Goal: Communication & Community: Answer question/provide support

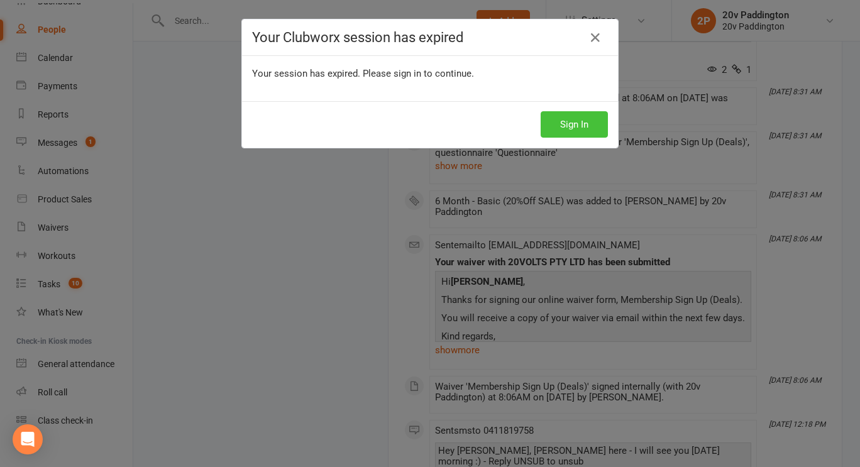
click at [544, 131] on button "Sign In" at bounding box center [573, 124] width 67 height 26
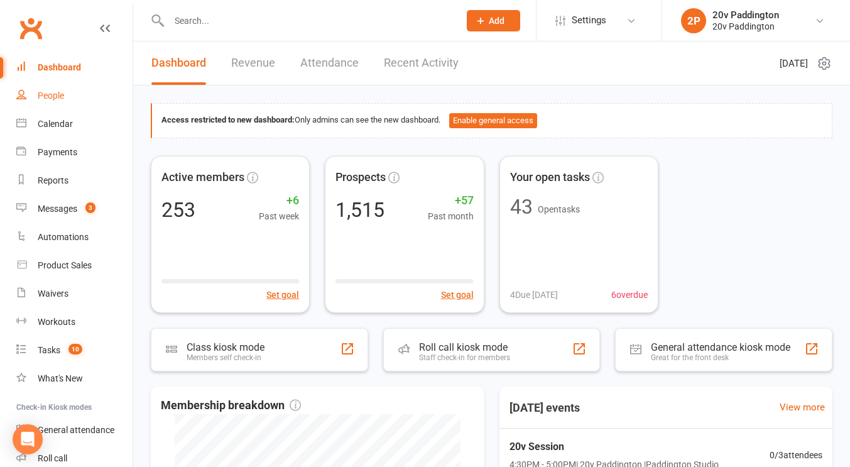
click at [46, 94] on div "People" at bounding box center [51, 96] width 26 height 10
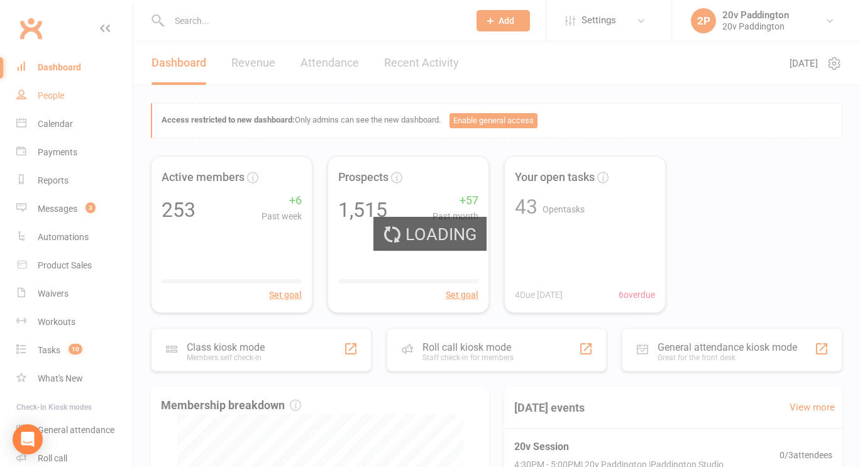
select select "100"
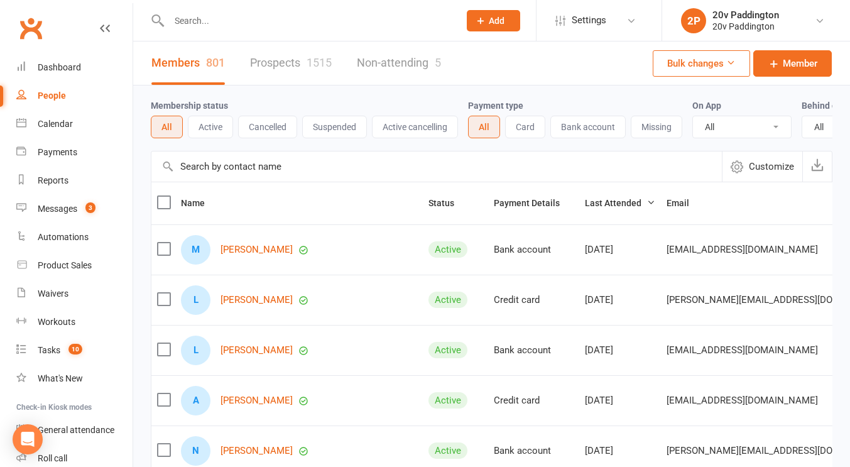
click at [306, 70] on link "Prospects 1515" at bounding box center [291, 62] width 82 height 43
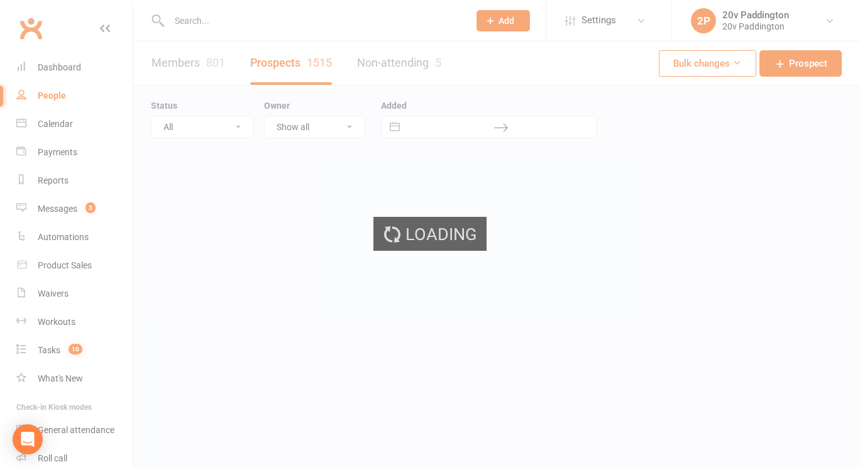
select select "100"
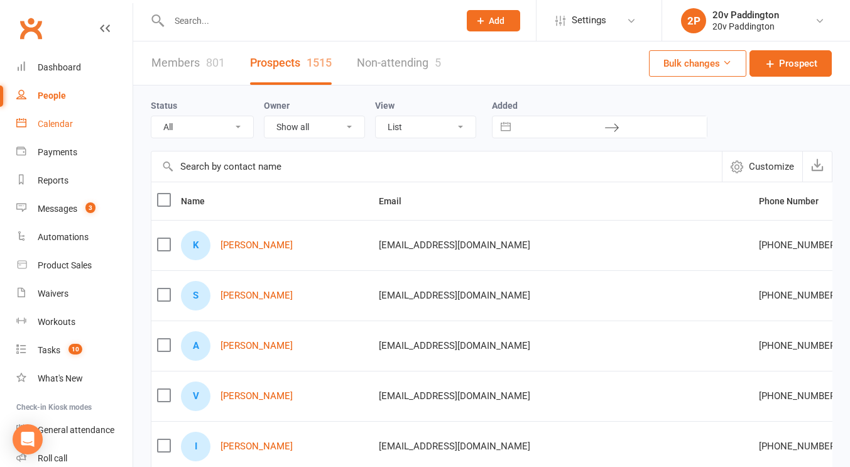
click at [67, 117] on link "Calendar" at bounding box center [74, 124] width 116 height 28
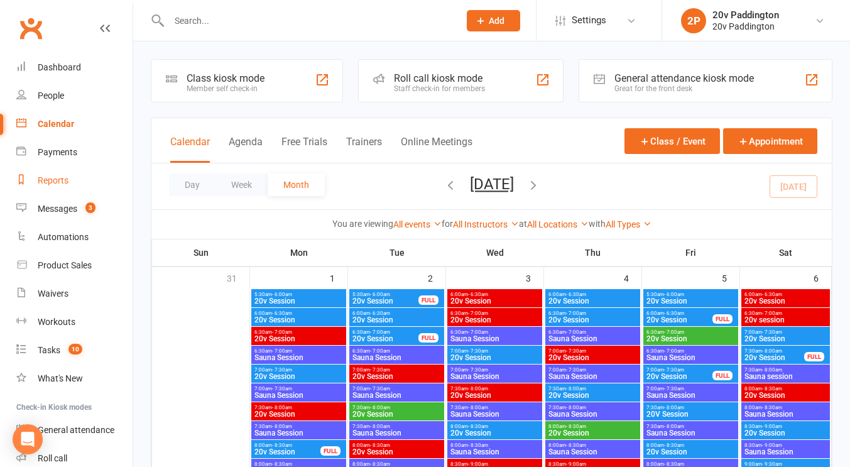
click at [75, 176] on link "Reports" at bounding box center [74, 181] width 116 height 28
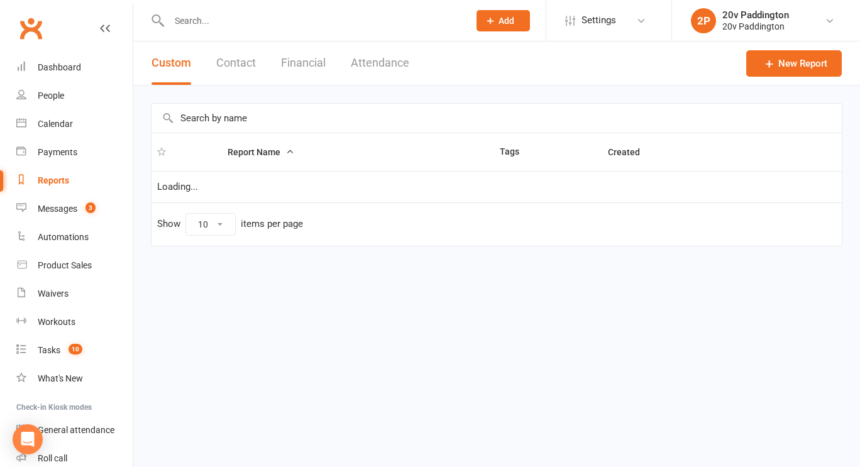
select select "100"
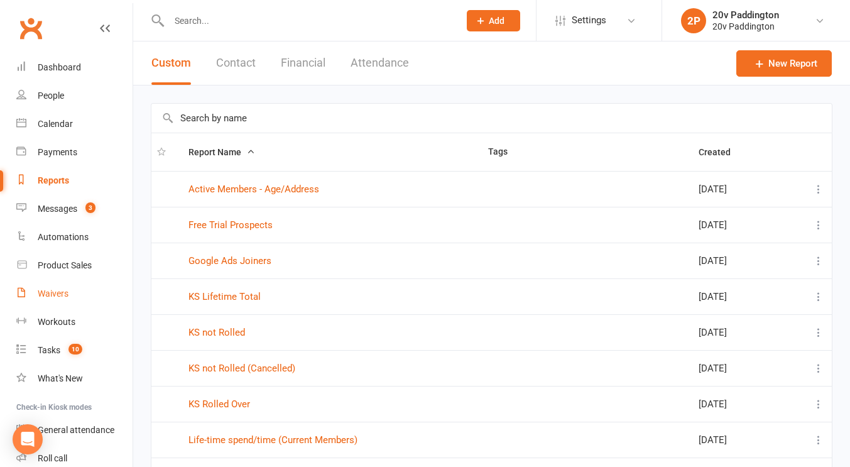
click at [45, 290] on div "Waivers" at bounding box center [53, 293] width 31 height 10
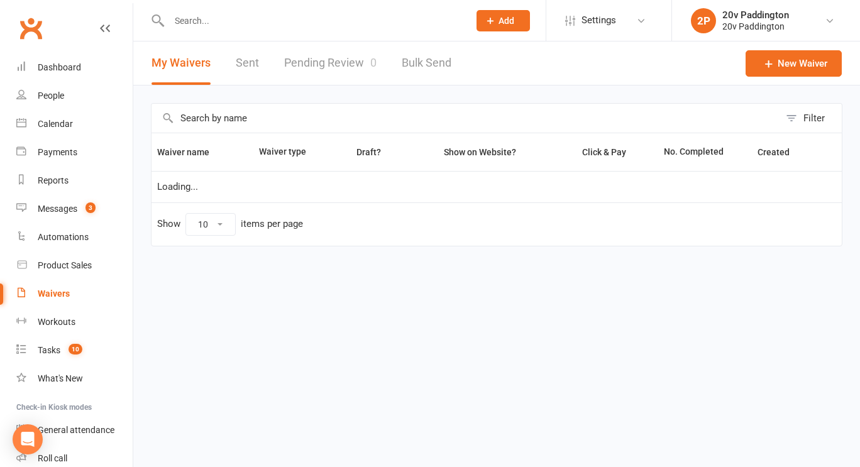
select select "100"
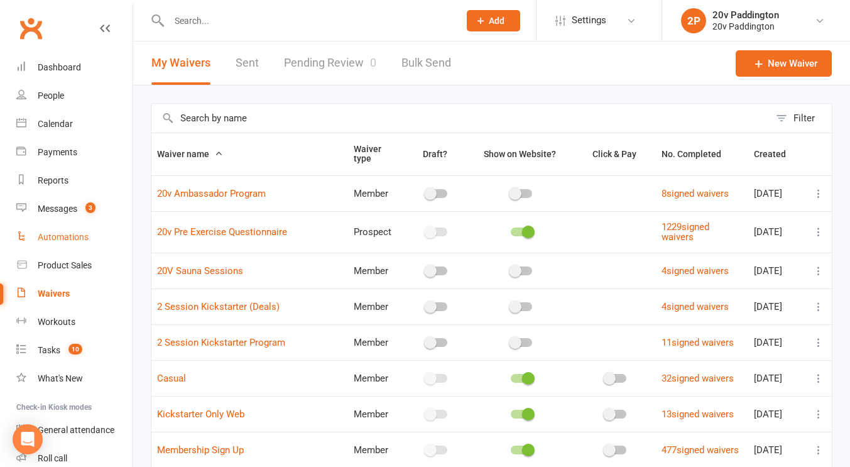
click at [55, 233] on div "Automations" at bounding box center [63, 237] width 51 height 10
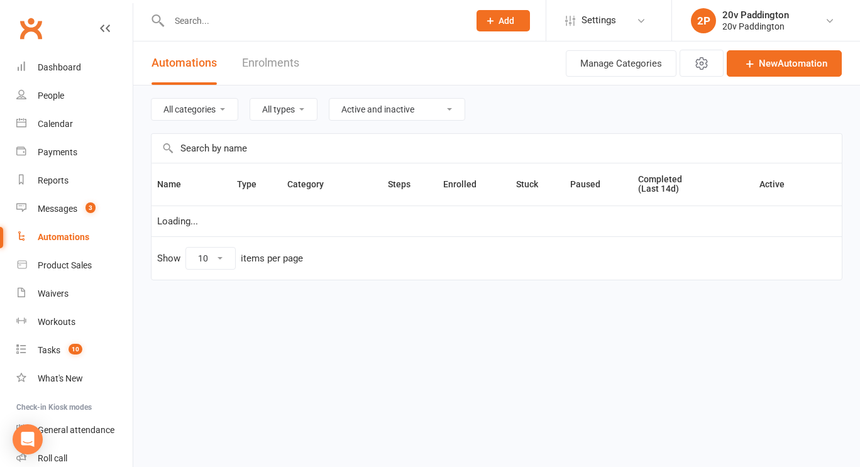
select select "100"
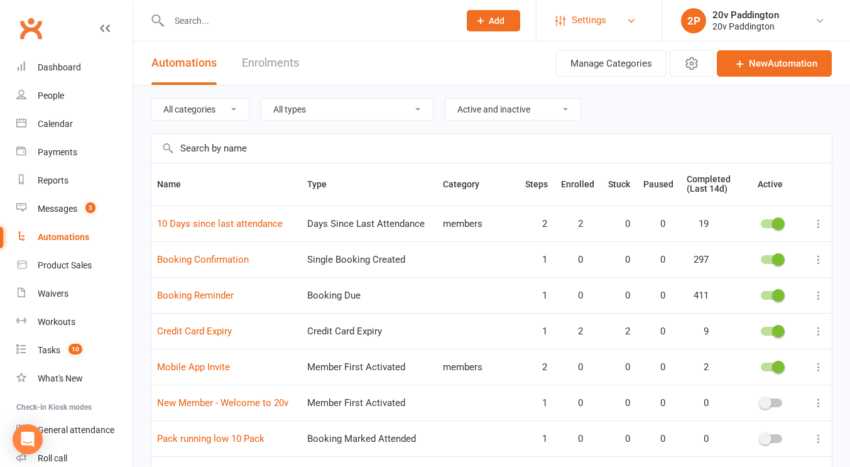
click at [601, 15] on span "Settings" at bounding box center [589, 20] width 35 height 28
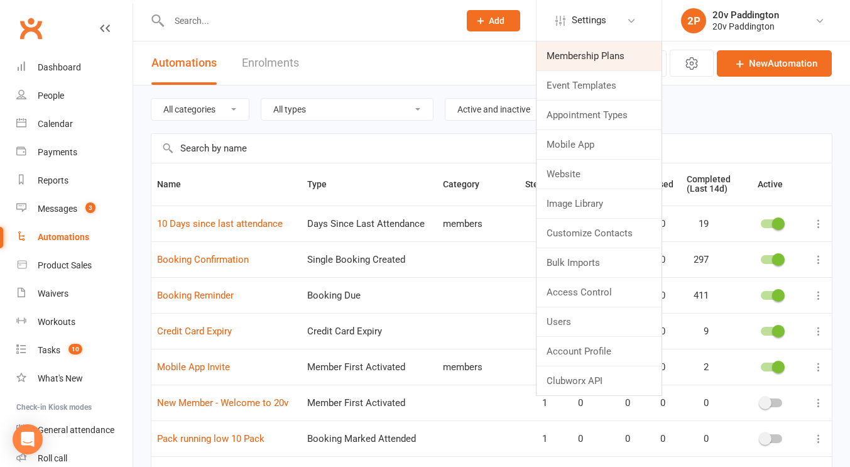
click at [590, 43] on link "Membership Plans" at bounding box center [599, 55] width 125 height 29
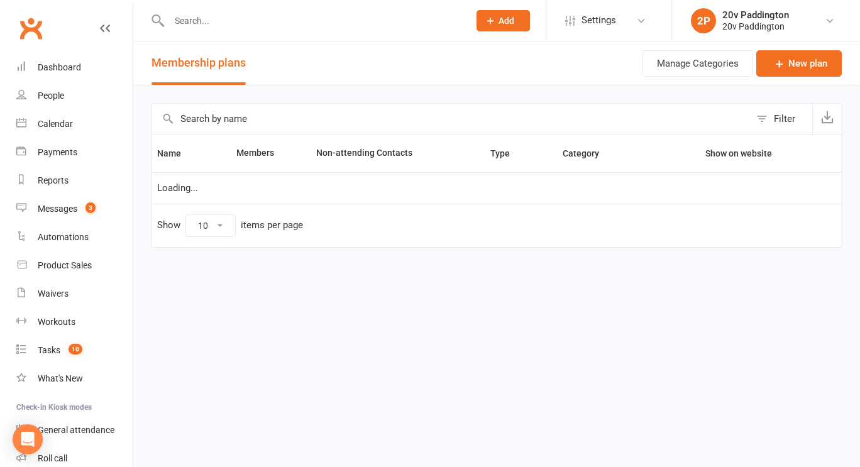
select select "100"
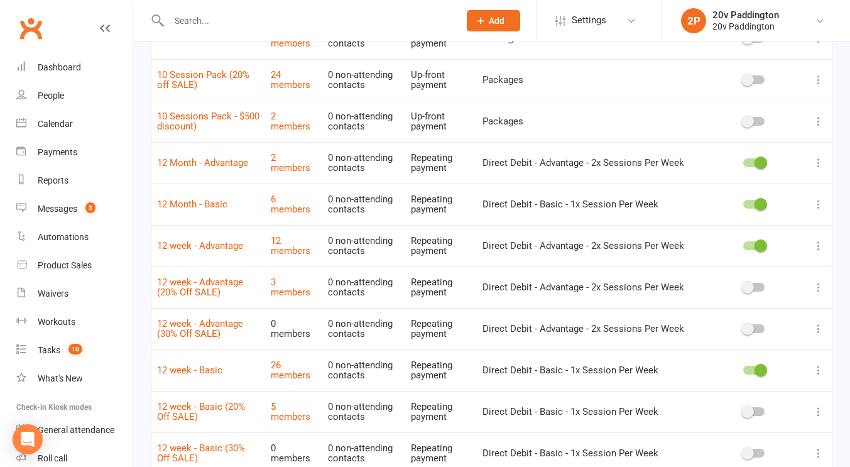
scroll to position [177, 0]
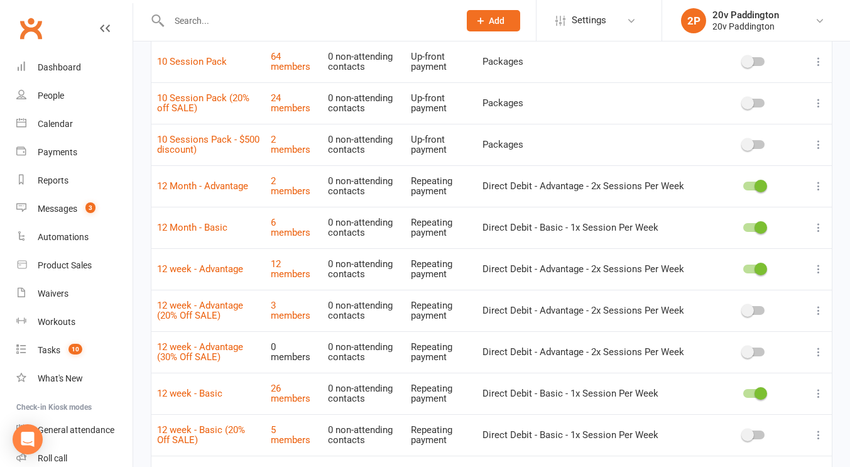
click at [818, 228] on icon at bounding box center [819, 227] width 13 height 13
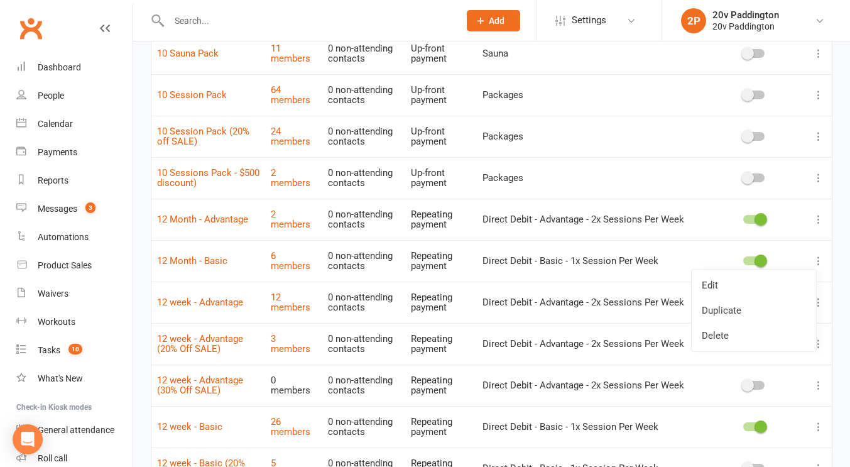
scroll to position [0, 0]
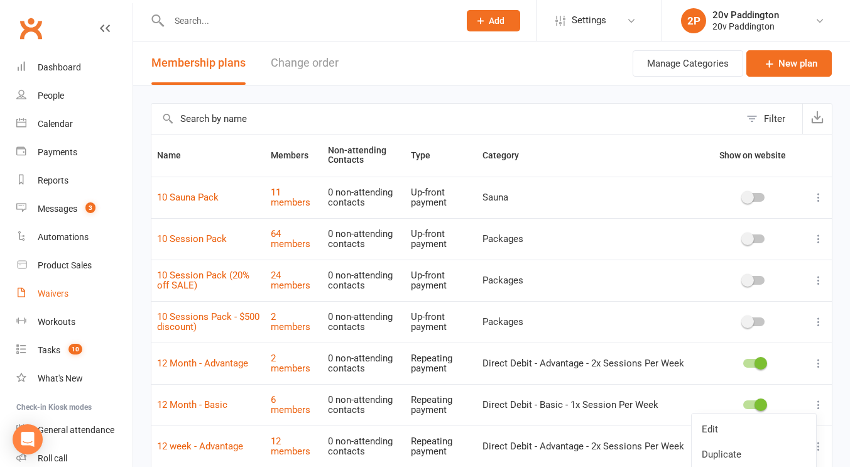
click at [36, 292] on link "Waivers" at bounding box center [74, 294] width 116 height 28
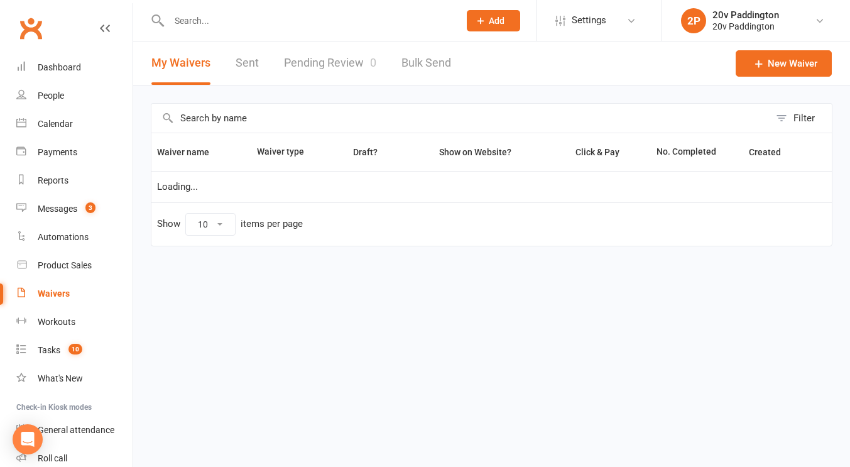
select select "100"
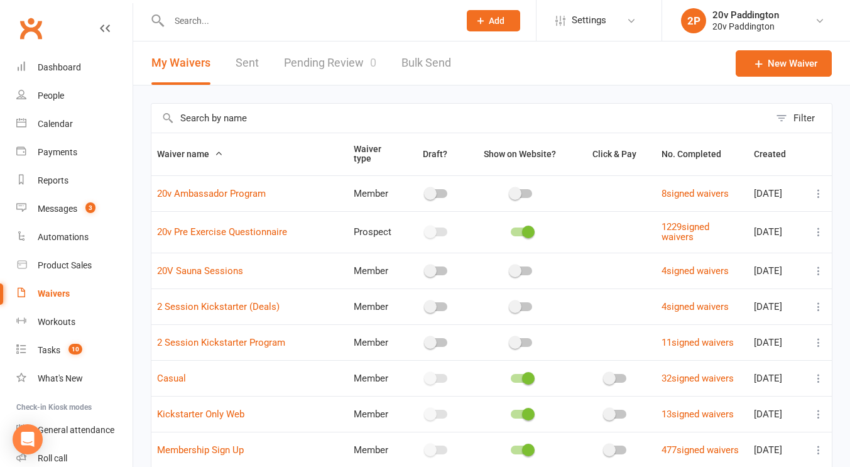
click at [605, 3] on li "Settings Membership Plans Event Templates Appointment Types Mobile App Website …" at bounding box center [599, 20] width 126 height 41
click at [603, 13] on span "Settings" at bounding box center [589, 20] width 35 height 28
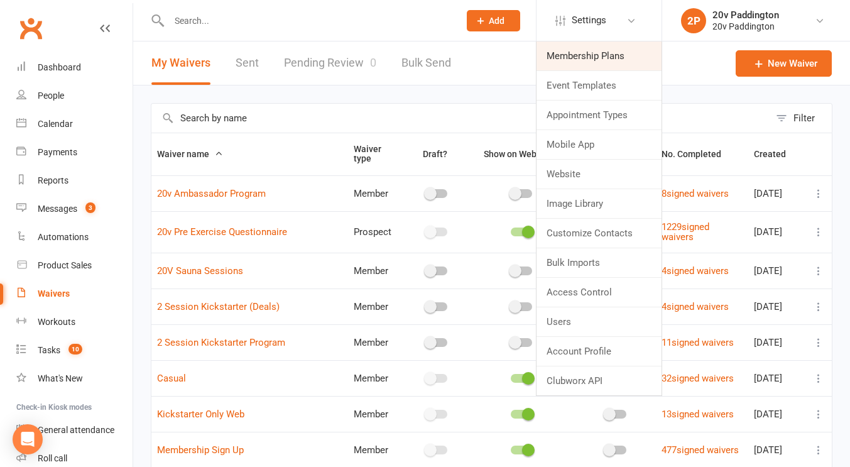
click at [579, 58] on link "Membership Plans" at bounding box center [599, 55] width 125 height 29
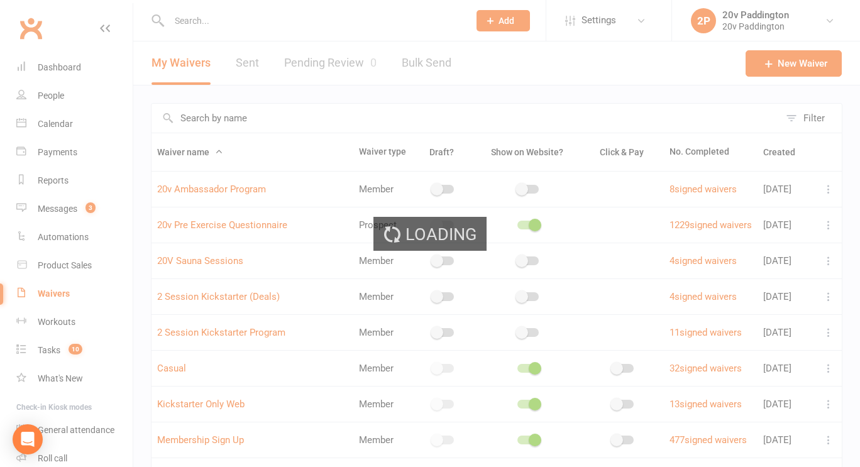
select select "100"
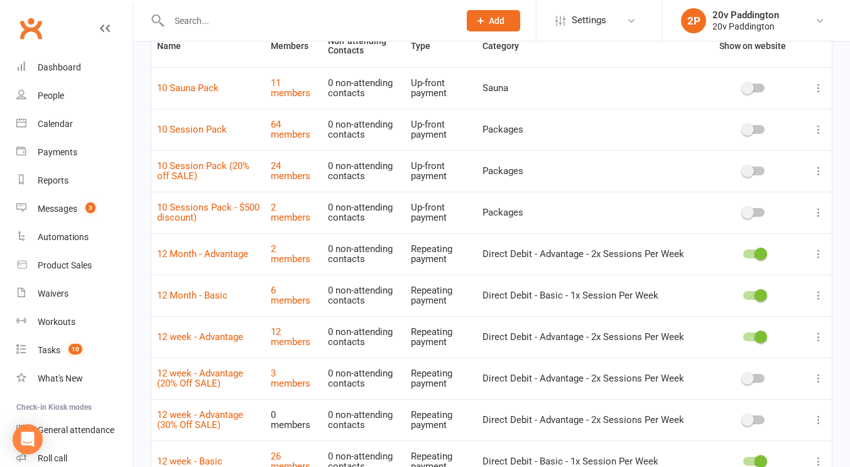
scroll to position [114, 0]
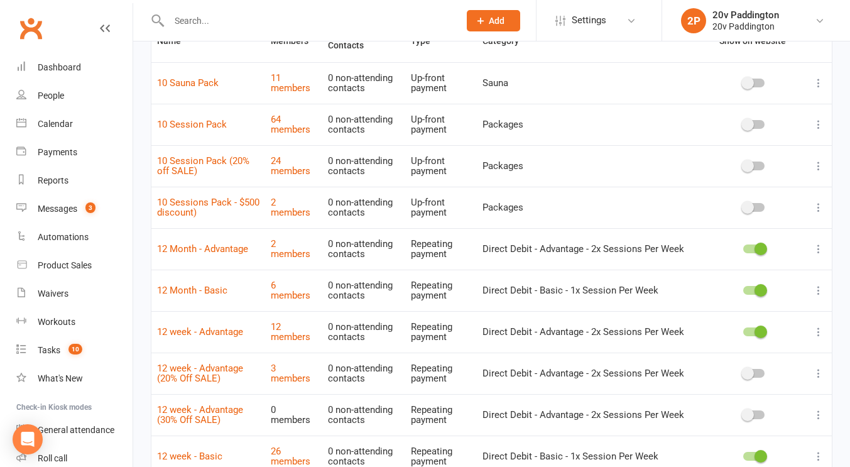
click at [820, 287] on icon at bounding box center [819, 290] width 13 height 13
click at [780, 318] on link "Edit" at bounding box center [754, 314] width 124 height 25
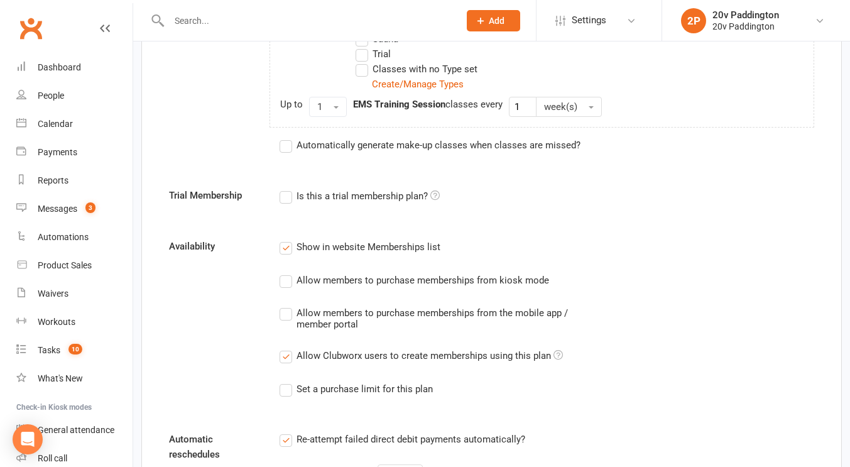
scroll to position [628, 0]
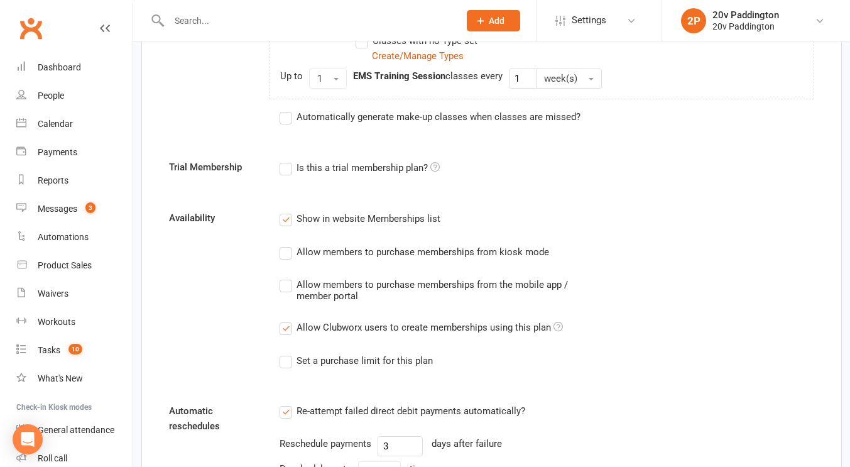
click at [295, 249] on label "Allow members to purchase memberships from kiosk mode" at bounding box center [415, 251] width 270 height 15
click at [288, 244] on input "Allow members to purchase memberships from kiosk mode" at bounding box center [284, 244] width 8 height 0
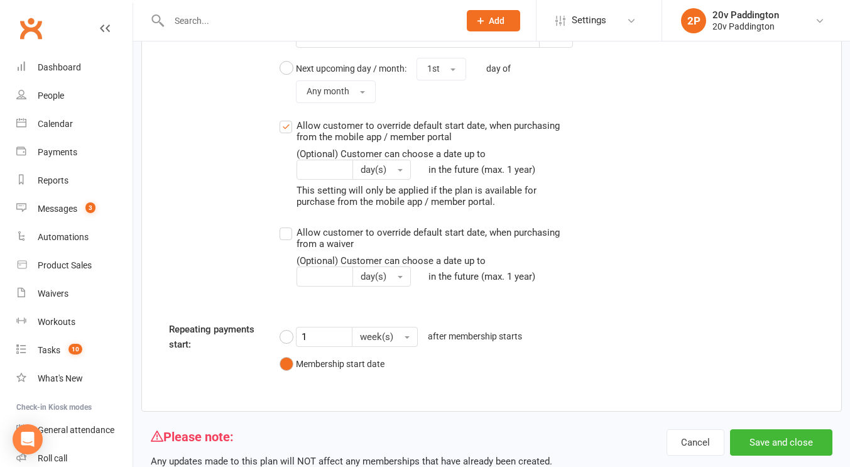
scroll to position [1668, 0]
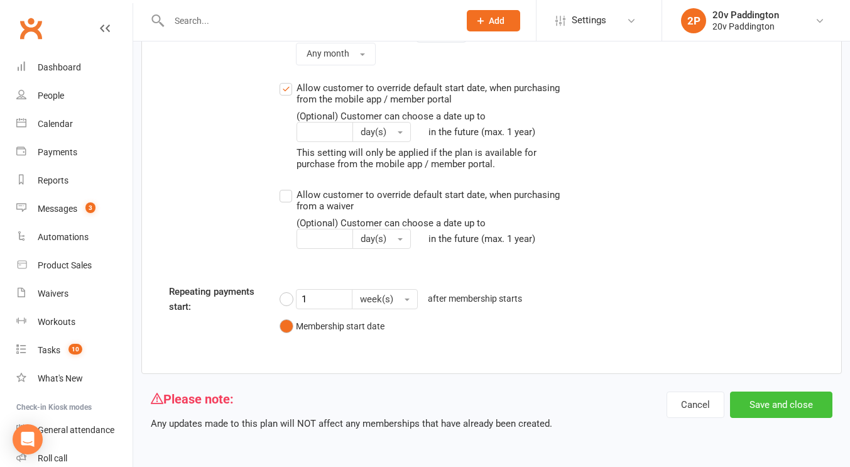
click at [772, 402] on button "Save and close" at bounding box center [781, 405] width 102 height 26
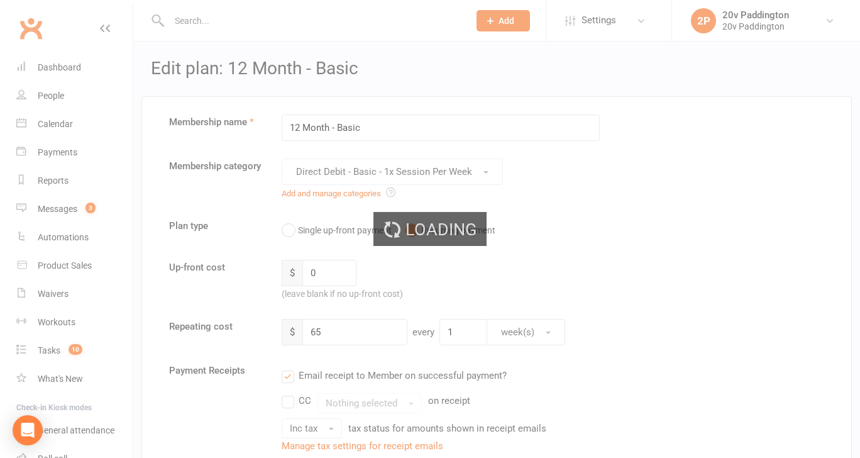
select select "100"
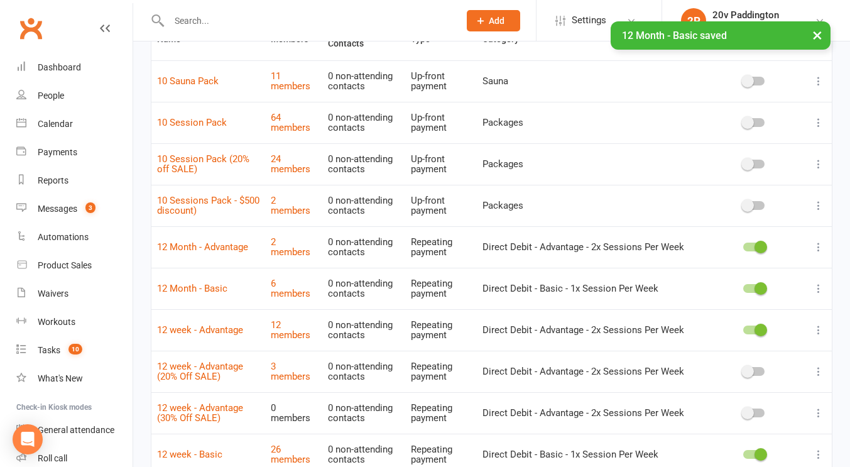
scroll to position [128, 0]
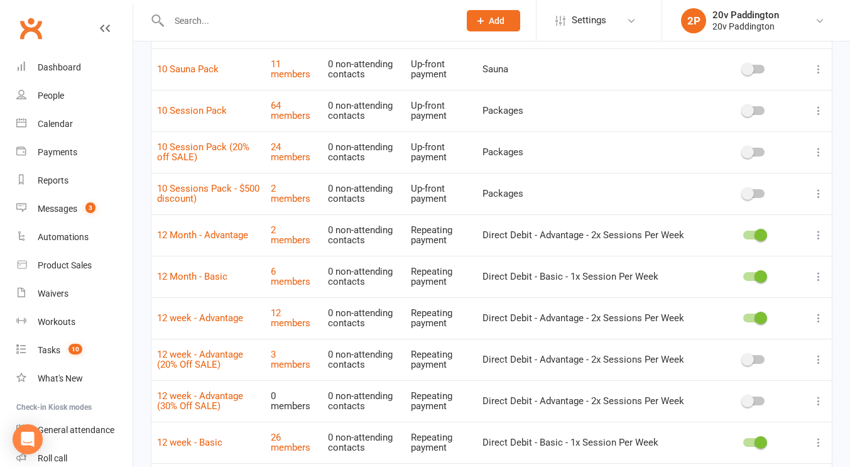
click at [821, 275] on icon at bounding box center [819, 276] width 13 height 13
click at [48, 284] on link "Waivers" at bounding box center [74, 294] width 116 height 28
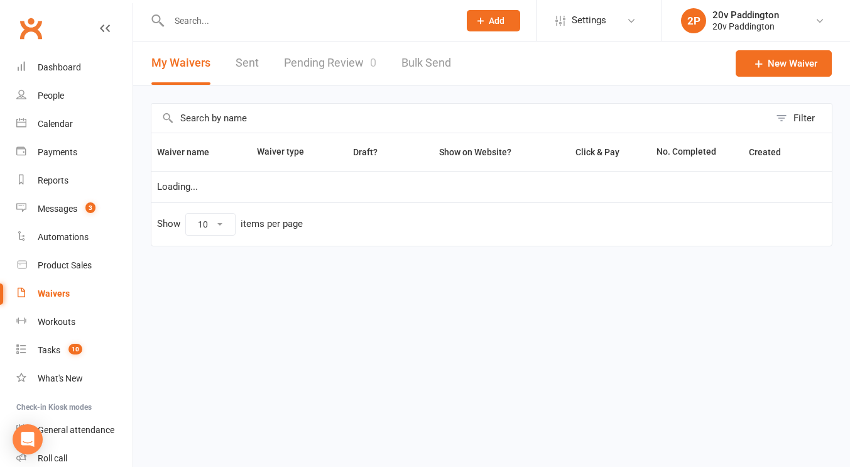
select select "100"
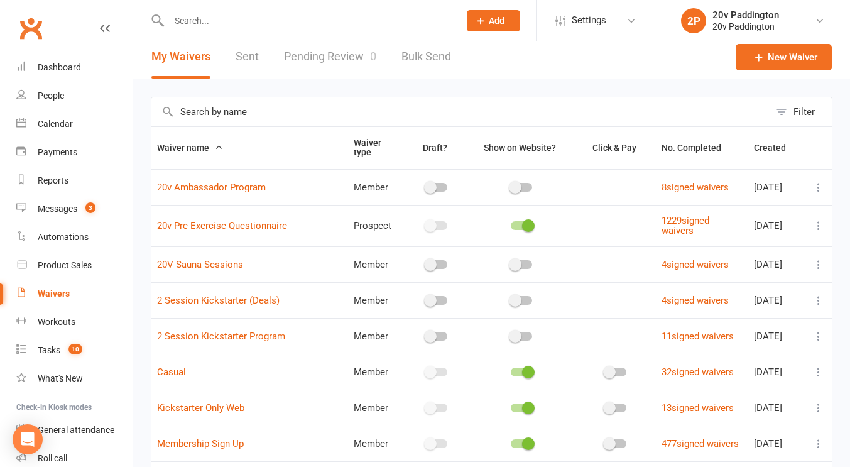
scroll to position [6, 0]
click at [60, 205] on div "Messages" at bounding box center [58, 209] width 40 height 10
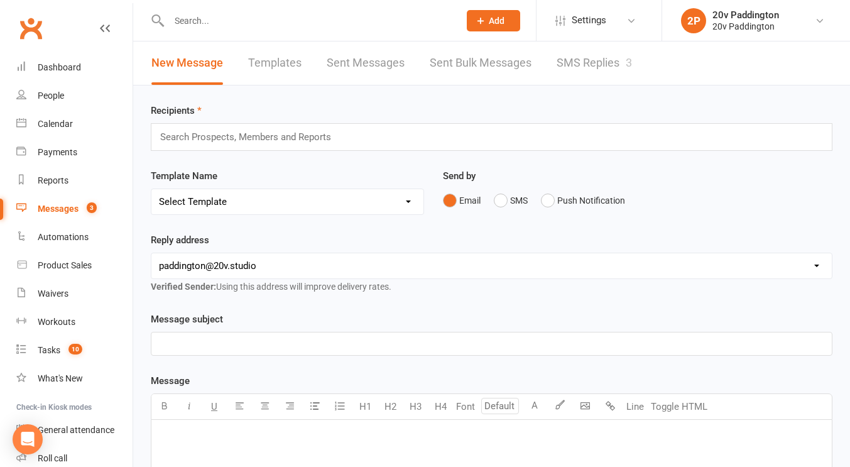
click at [588, 50] on link "SMS Replies 3" at bounding box center [594, 62] width 75 height 43
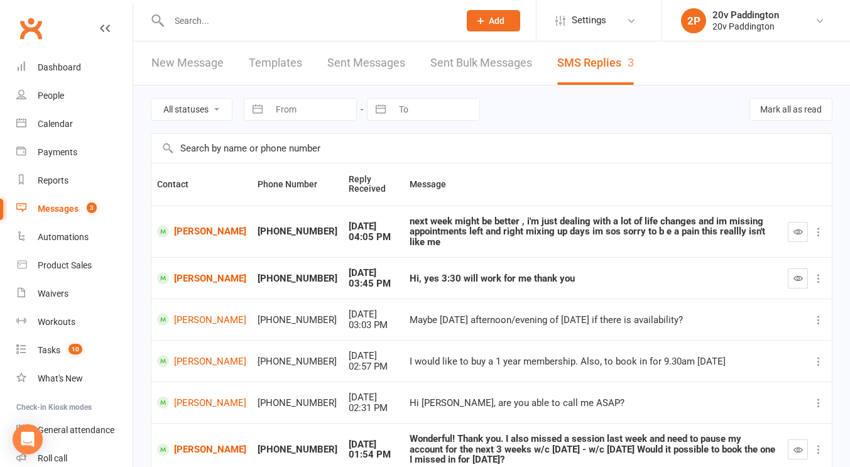
click at [821, 355] on icon at bounding box center [819, 361] width 13 height 13
drag, startPoint x: 794, startPoint y: 366, endPoint x: 524, endPoint y: 356, distance: 270.4
click at [524, 356] on div "I would like to buy a 1 year membership. Also, to book in for 9.30am [DATE]" at bounding box center [593, 361] width 367 height 11
click at [816, 355] on icon at bounding box center [819, 361] width 13 height 13
click at [767, 371] on link "Mark as unread" at bounding box center [754, 375] width 124 height 25
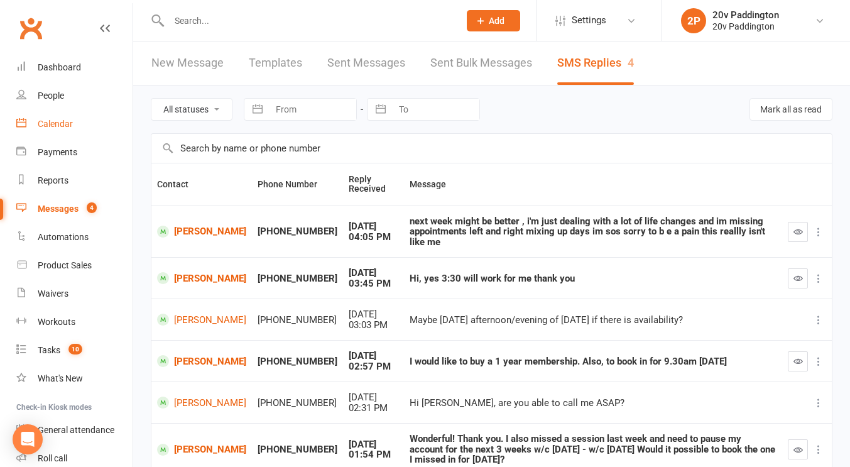
click at [43, 130] on link "Calendar" at bounding box center [74, 124] width 116 height 28
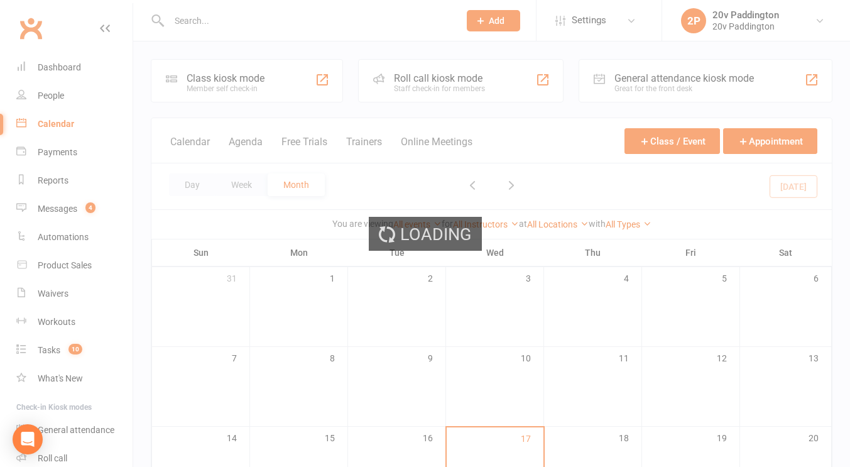
click at [243, 133] on div "Loading" at bounding box center [425, 233] width 850 height 467
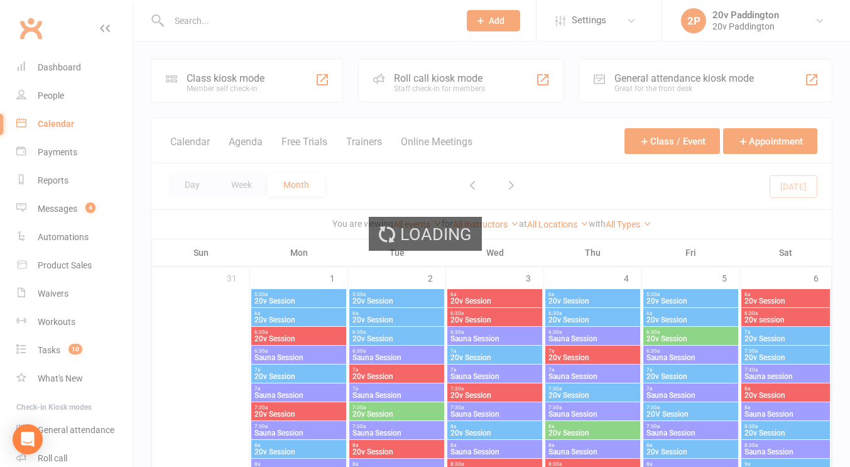
click at [241, 140] on div "Loading" at bounding box center [425, 233] width 850 height 467
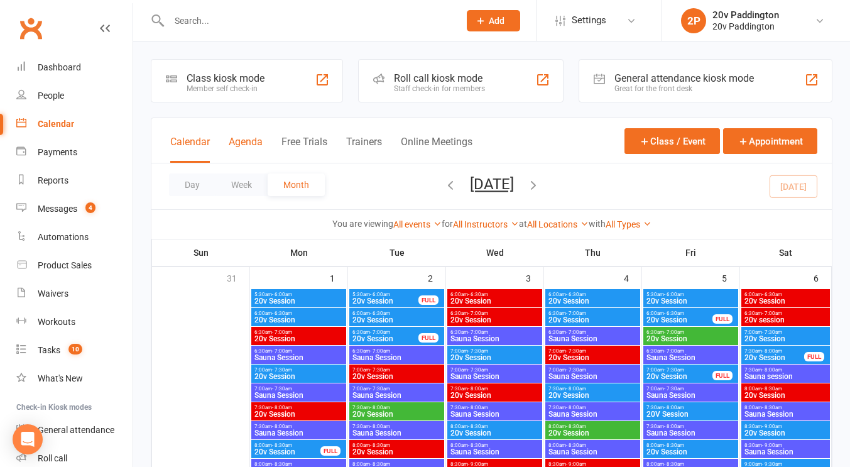
click at [251, 144] on button "Agenda" at bounding box center [246, 149] width 34 height 27
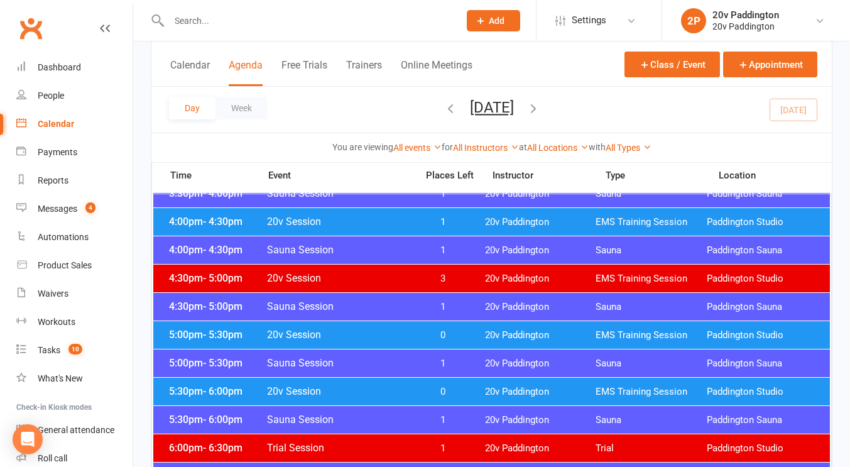
scroll to position [1045, 0]
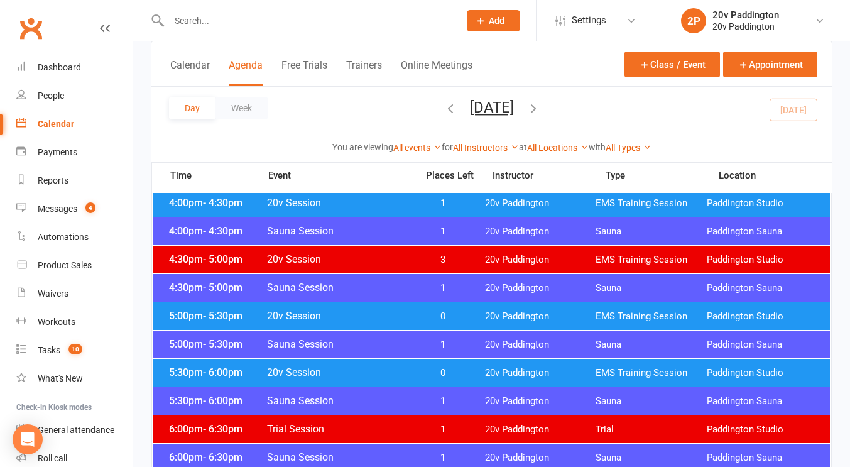
drag, startPoint x: 396, startPoint y: 305, endPoint x: 385, endPoint y: 312, distance: 13.3
drag, startPoint x: 385, startPoint y: 312, endPoint x: 361, endPoint y: 314, distance: 24.0
click at [361, 314] on span "20v Session" at bounding box center [337, 316] width 143 height 12
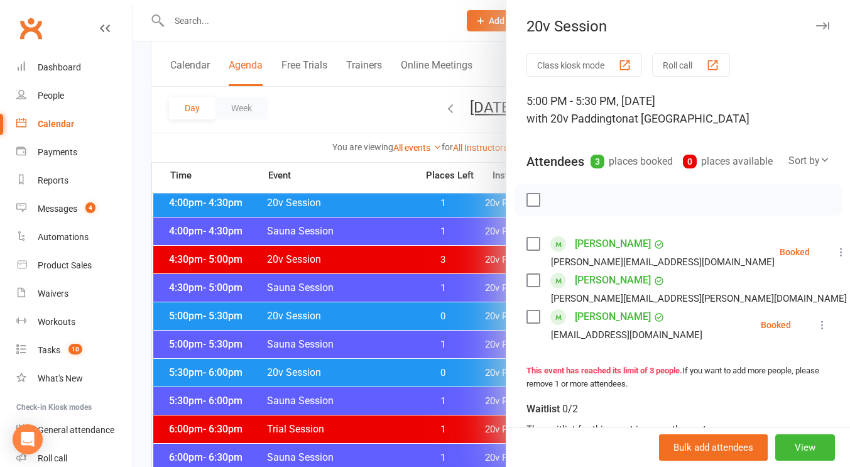
click at [361, 314] on div at bounding box center [491, 233] width 717 height 467
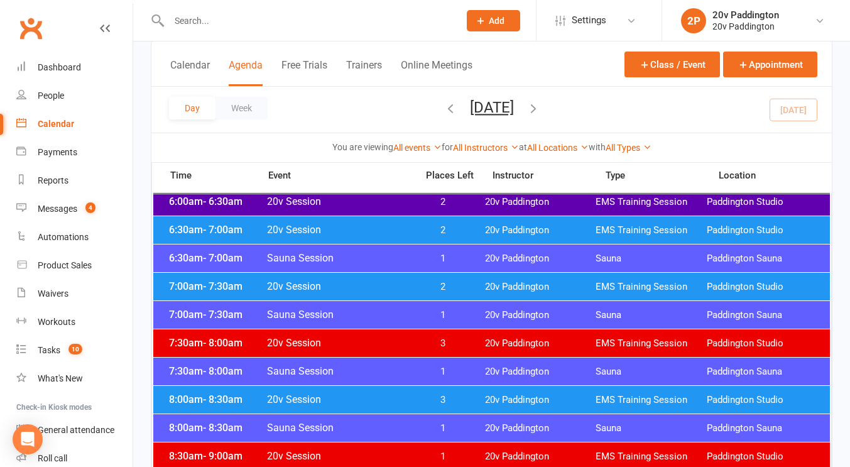
scroll to position [0, 0]
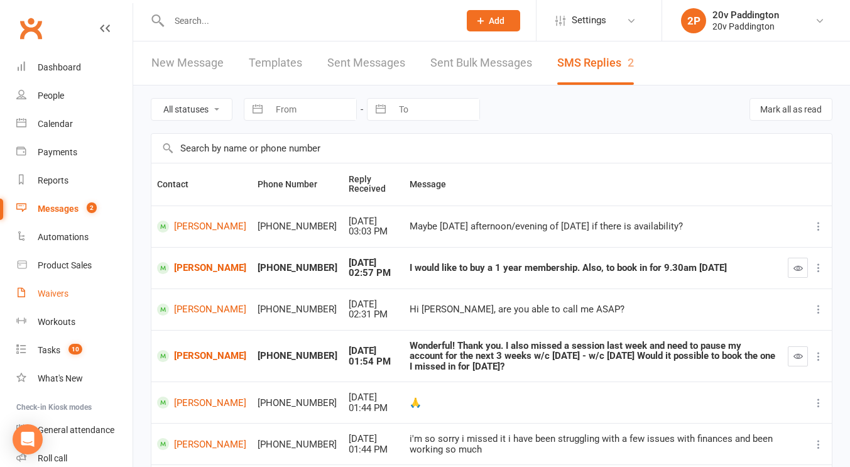
click at [46, 299] on div "Waivers" at bounding box center [53, 293] width 31 height 10
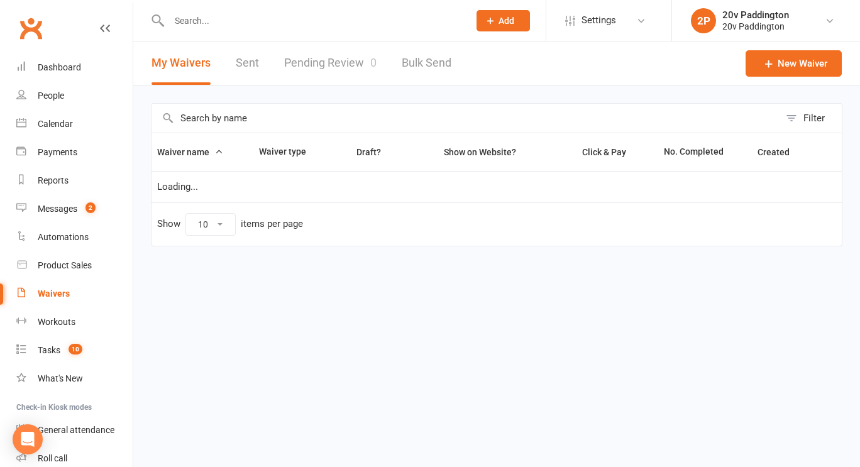
select select "100"
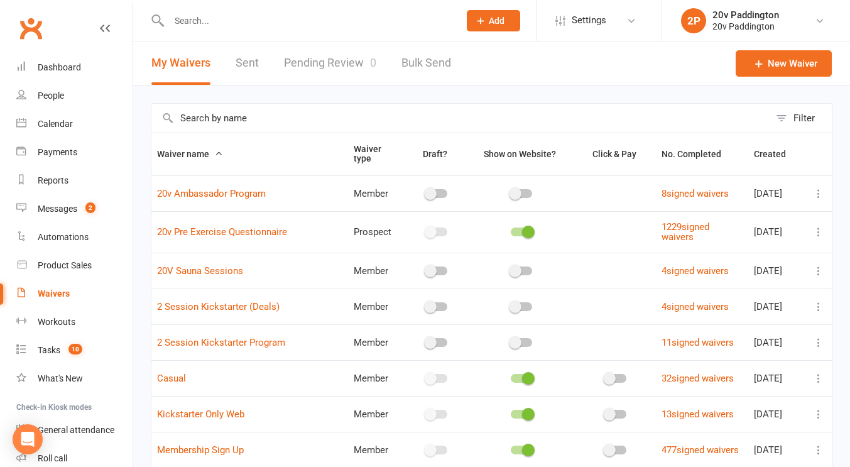
click at [239, 124] on input "text" at bounding box center [460, 118] width 618 height 29
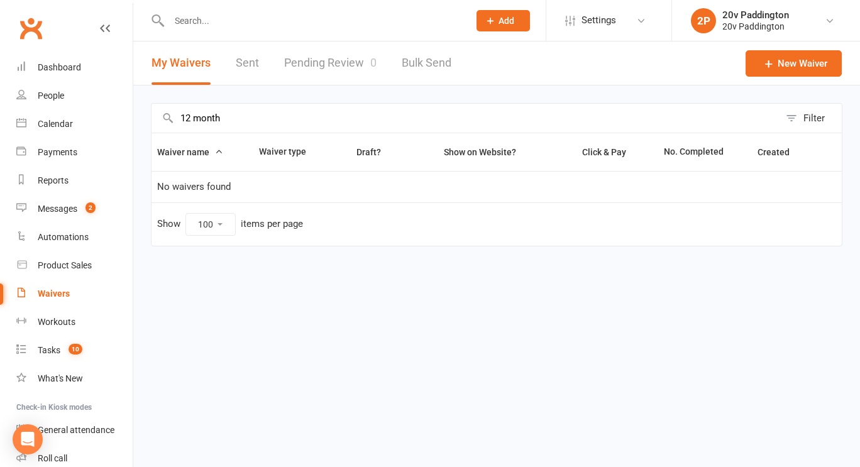
type input "12 month"
click at [239, 124] on input "12 month" at bounding box center [465, 118] width 628 height 29
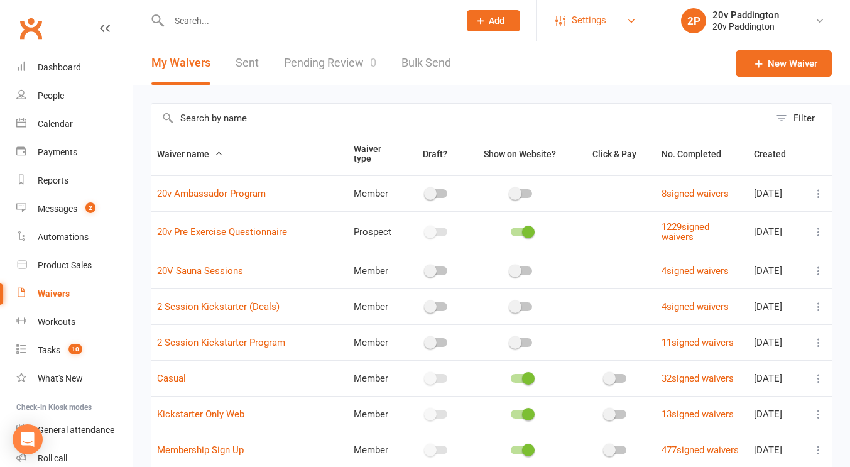
click at [623, 23] on link "Settings" at bounding box center [599, 20] width 87 height 28
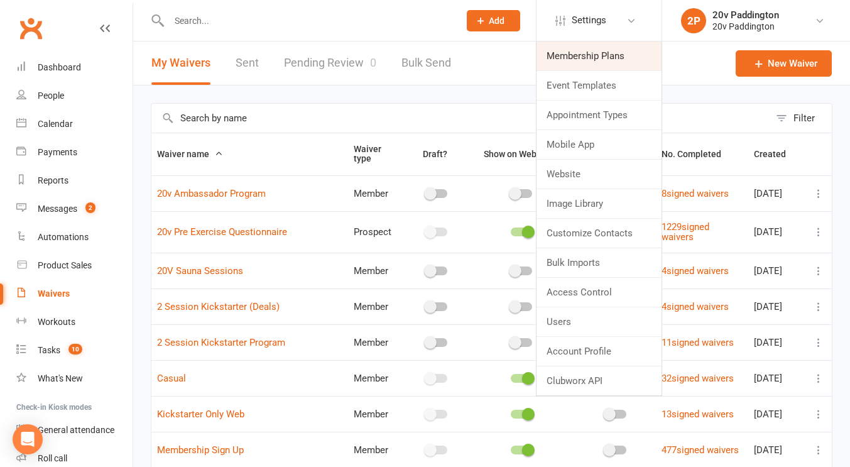
click at [605, 54] on link "Membership Plans" at bounding box center [599, 55] width 125 height 29
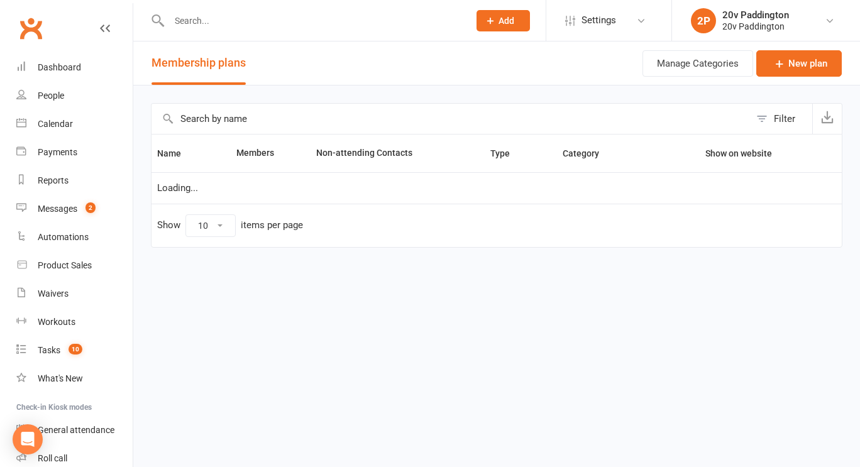
select select "100"
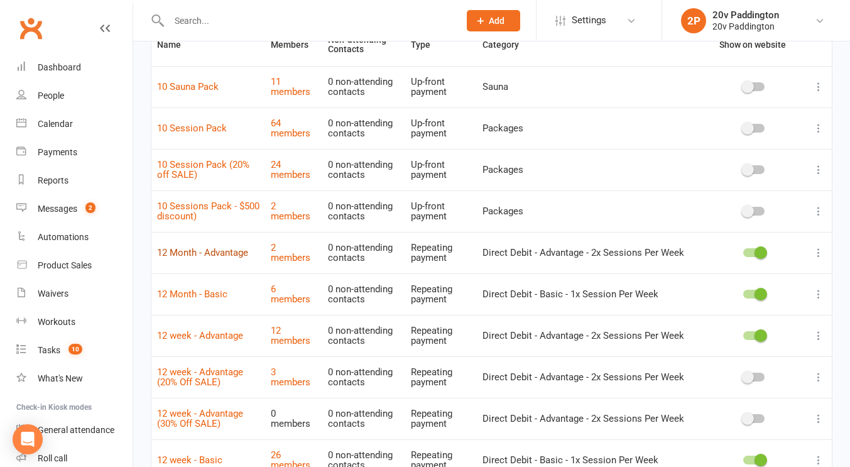
scroll to position [111, 0]
click at [759, 293] on span at bounding box center [761, 294] width 13 height 13
click at [743, 292] on input "checkbox" at bounding box center [743, 292] width 0 height 0
click at [754, 294] on span at bounding box center [748, 294] width 13 height 13
click at [743, 292] on input "checkbox" at bounding box center [743, 292] width 0 height 0
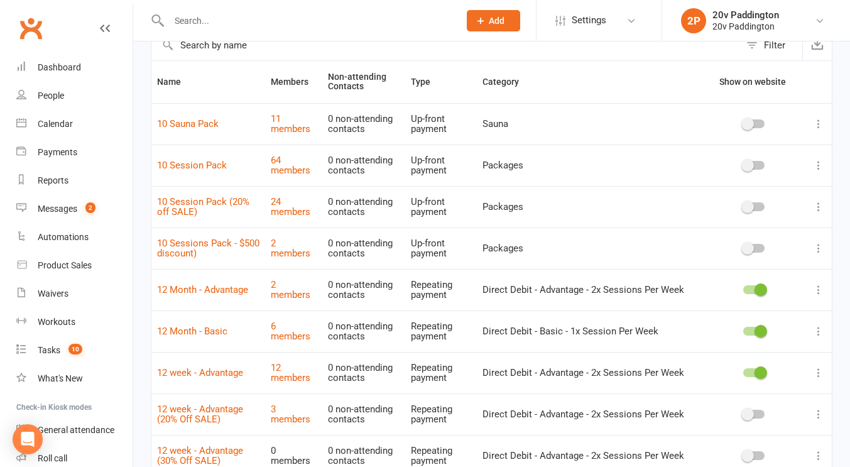
scroll to position [73, 0]
click at [816, 333] on icon at bounding box center [819, 332] width 13 height 13
click at [775, 378] on link "Duplicate" at bounding box center [754, 381] width 124 height 25
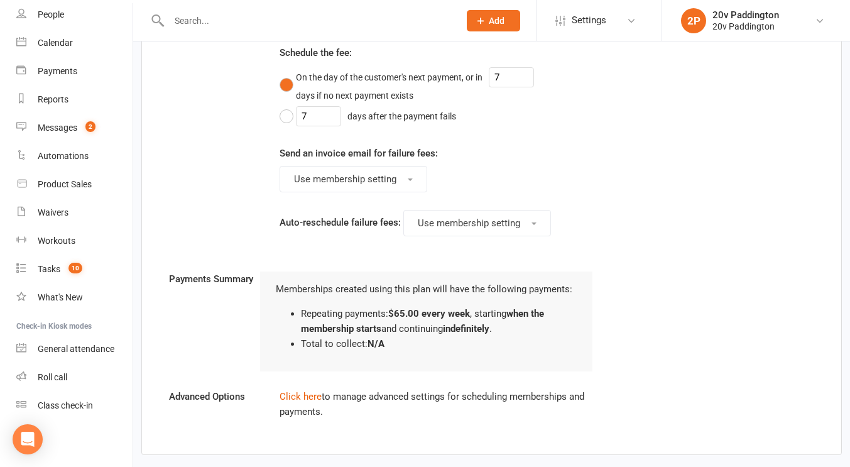
scroll to position [1229, 0]
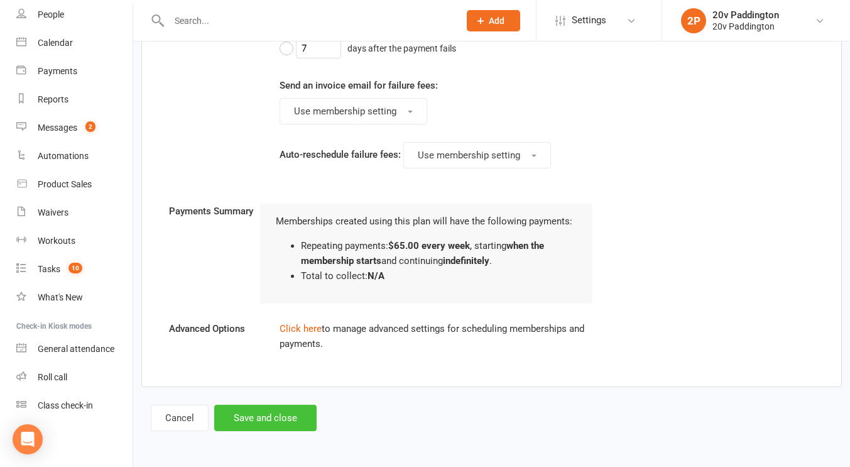
click at [258, 412] on button "Save and close" at bounding box center [265, 418] width 102 height 26
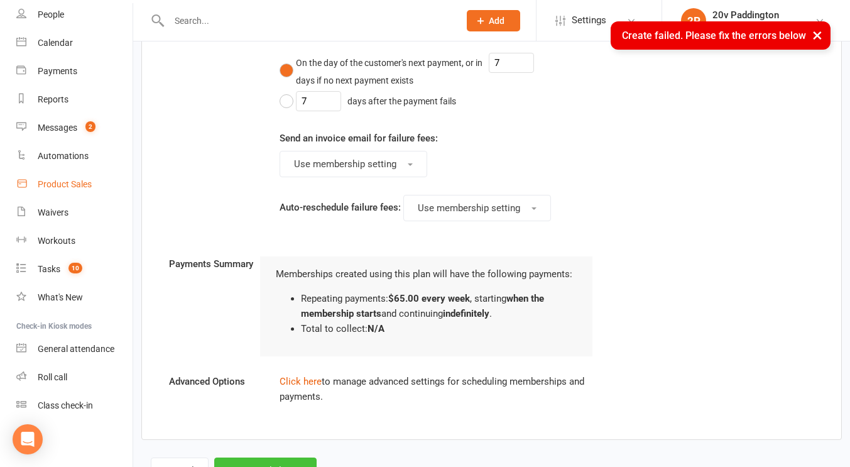
scroll to position [0, 0]
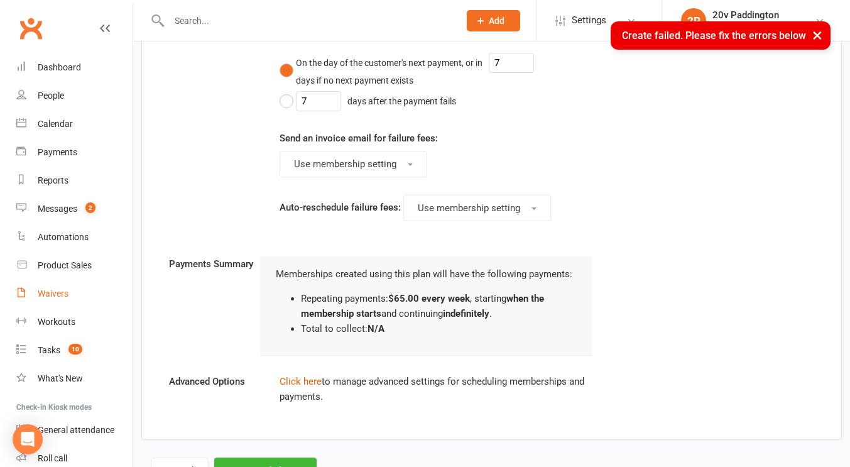
click at [35, 293] on link "Waivers" at bounding box center [74, 294] width 116 height 28
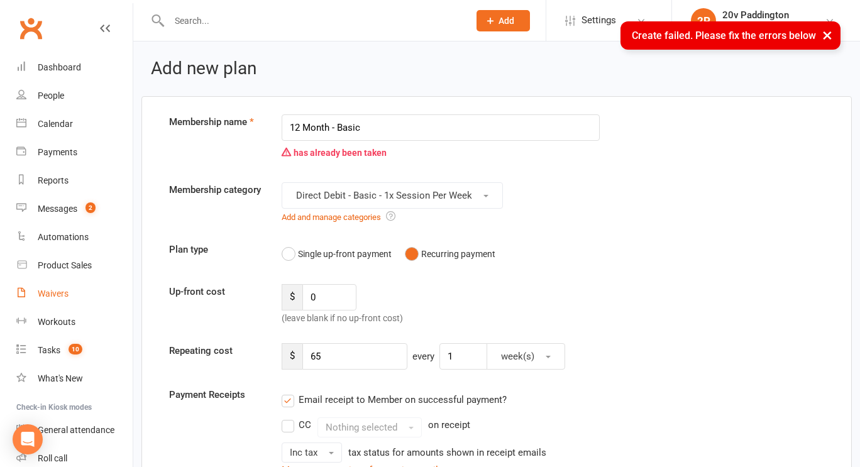
select select "100"
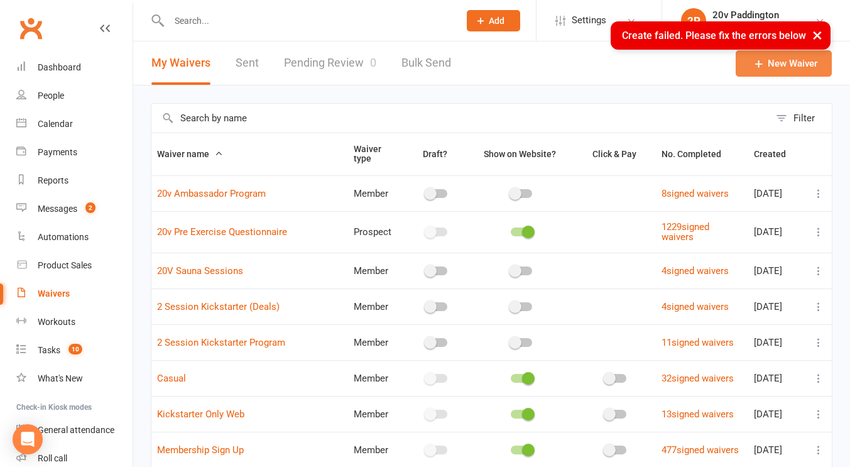
click at [798, 68] on link "New Waiver" at bounding box center [784, 63] width 96 height 26
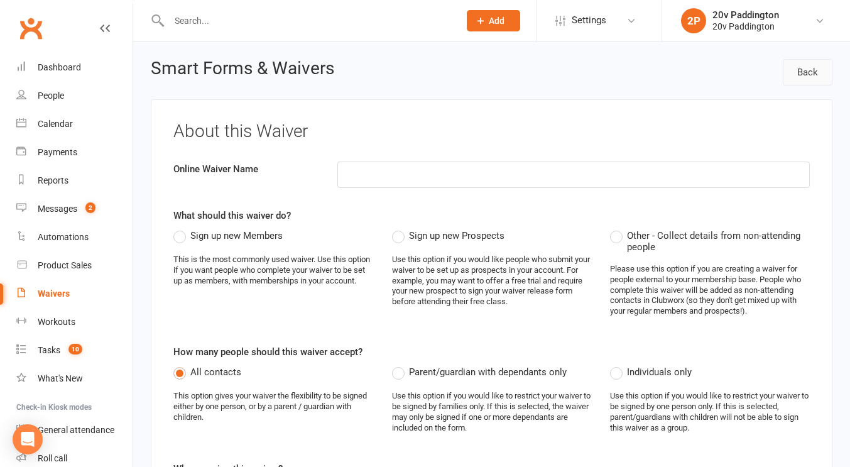
click at [821, 67] on link "Back" at bounding box center [808, 72] width 50 height 26
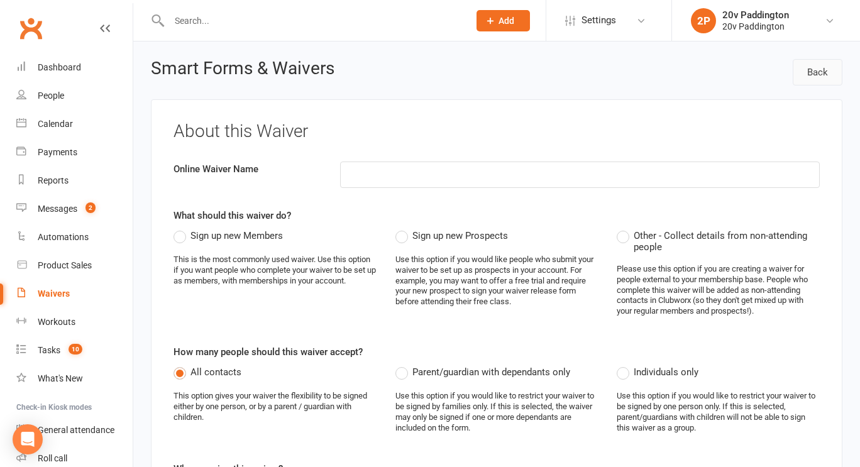
select select "100"
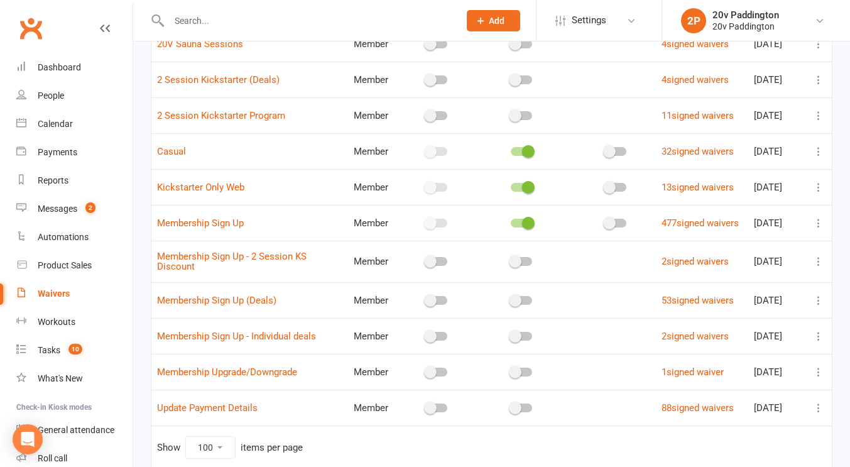
scroll to position [233, 0]
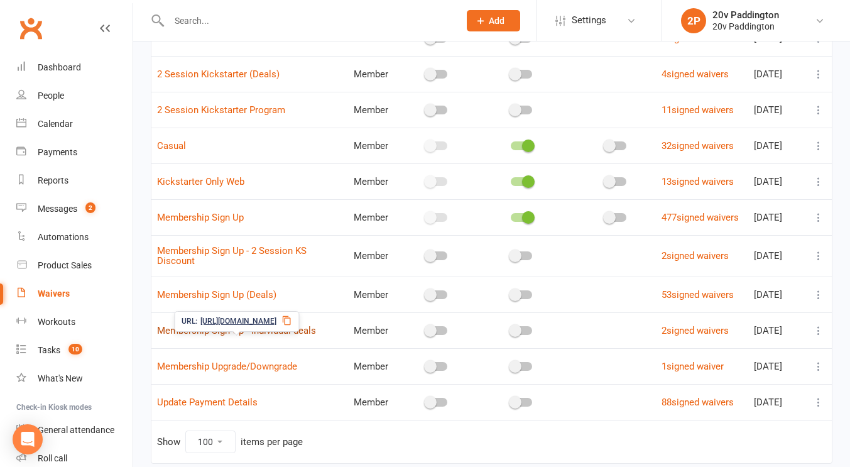
click at [261, 336] on link "Membership Sign Up - Individual deals" at bounding box center [236, 330] width 159 height 11
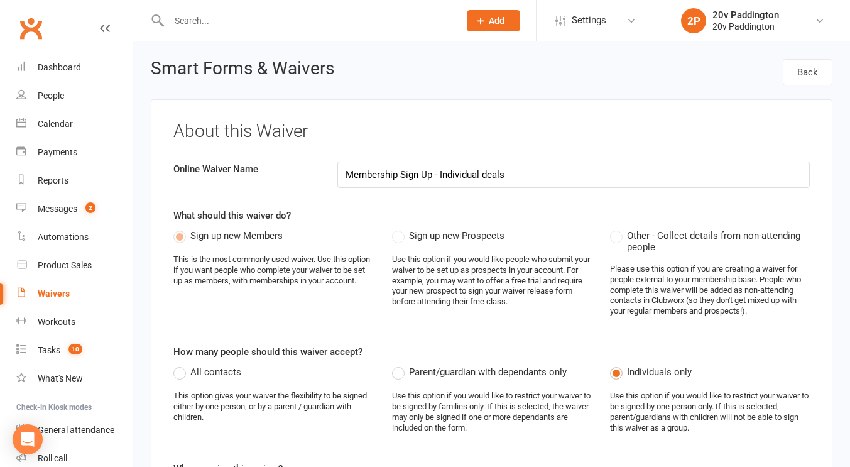
select select "select"
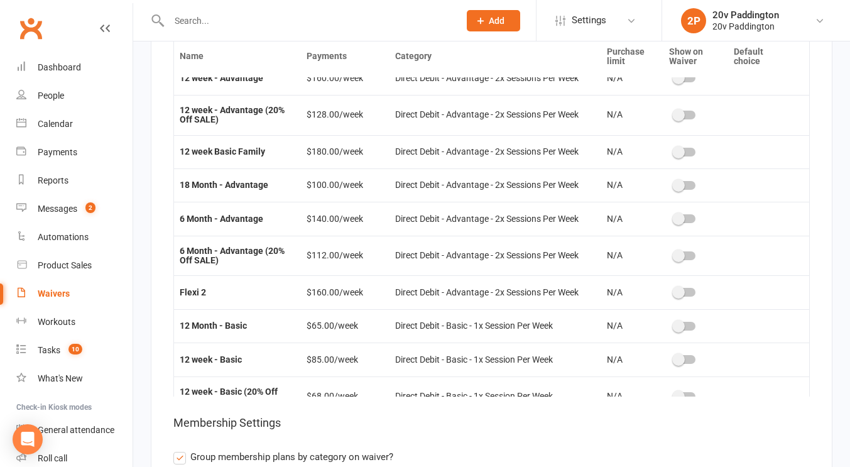
scroll to position [515, 0]
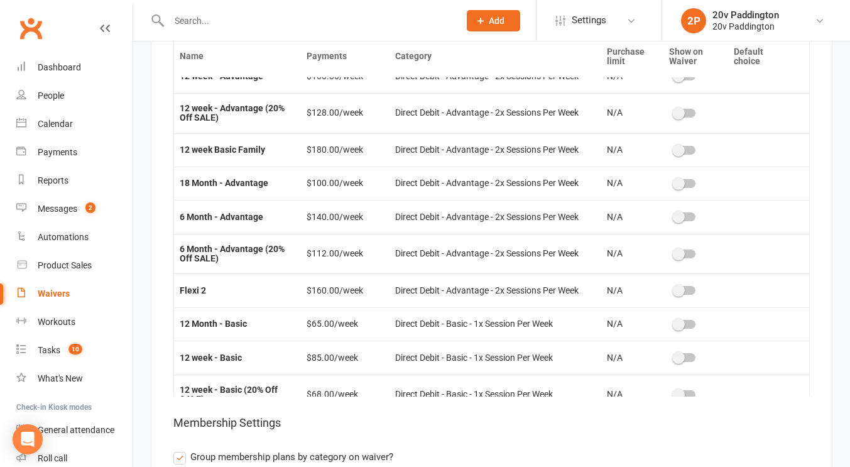
click at [672, 318] on span at bounding box center [678, 324] width 13 height 13
click at [674, 322] on input "checkbox" at bounding box center [674, 322] width 0 height 0
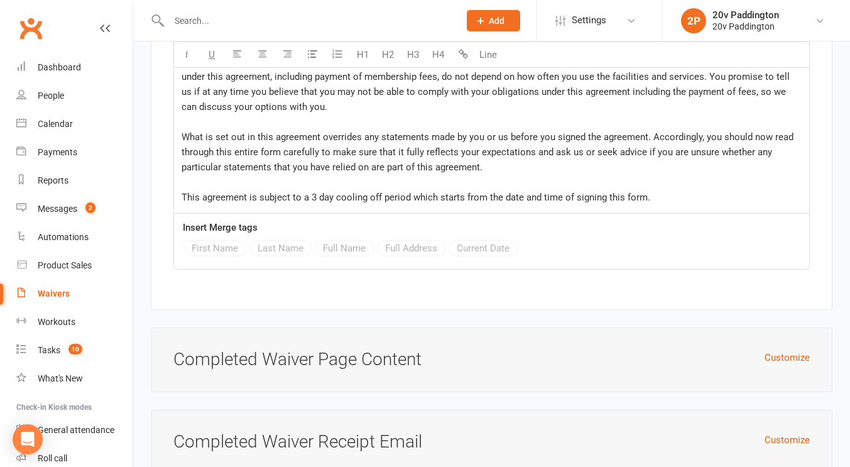
scroll to position [10652, 0]
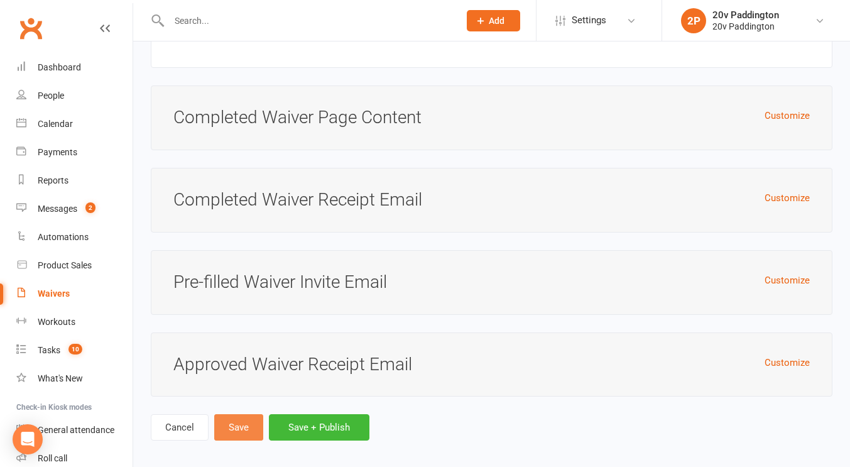
click at [236, 421] on button "Save" at bounding box center [238, 427] width 49 height 26
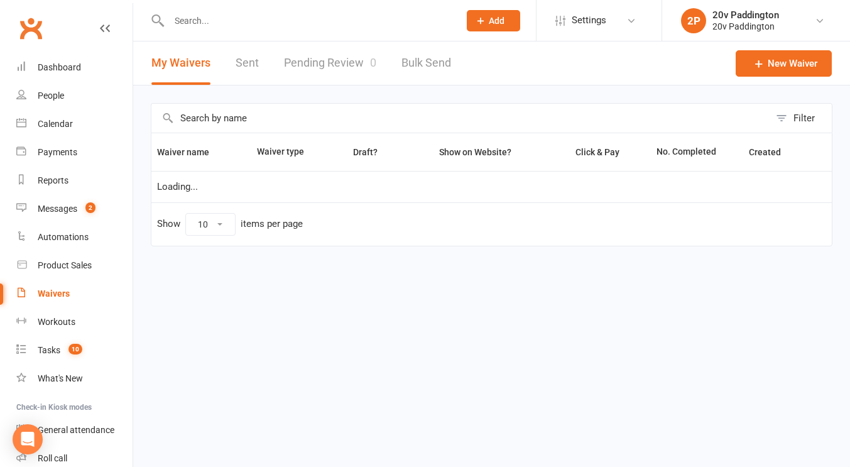
select select "100"
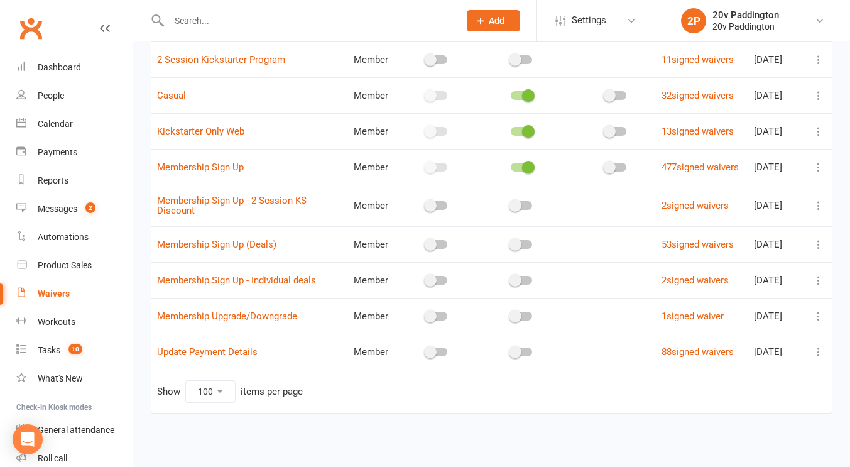
scroll to position [294, 0]
click at [817, 282] on icon at bounding box center [819, 280] width 13 height 13
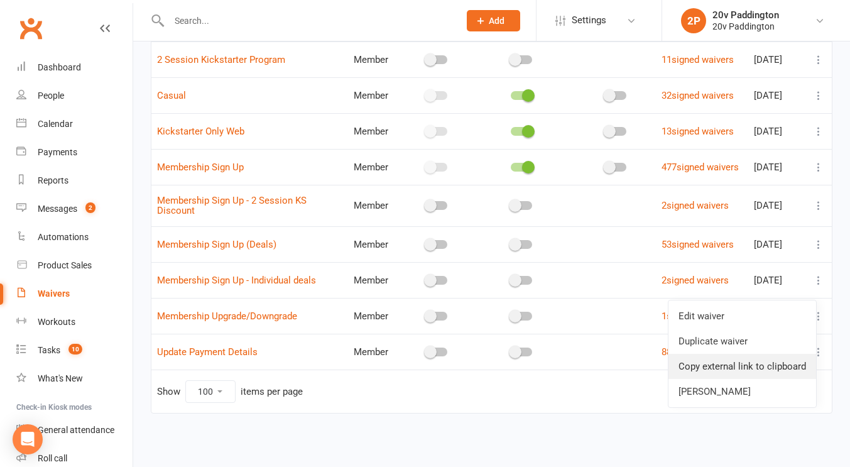
click at [747, 354] on link "Copy external link to clipboard" at bounding box center [743, 366] width 148 height 25
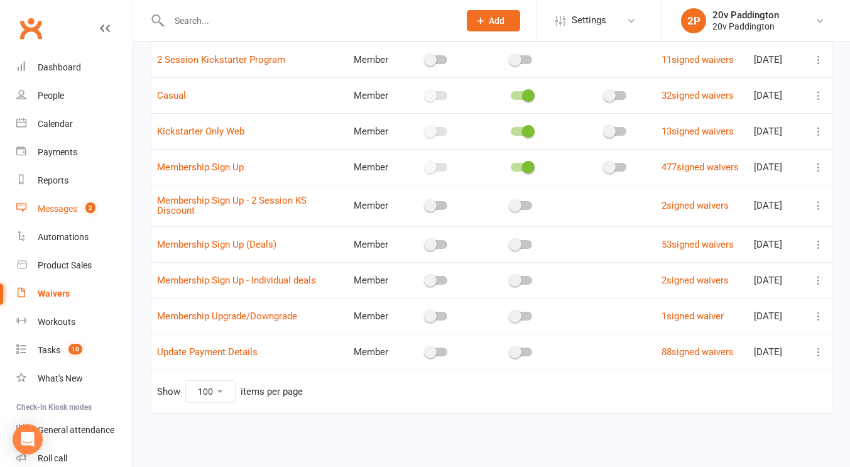
click at [60, 206] on div "Messages" at bounding box center [58, 209] width 40 height 10
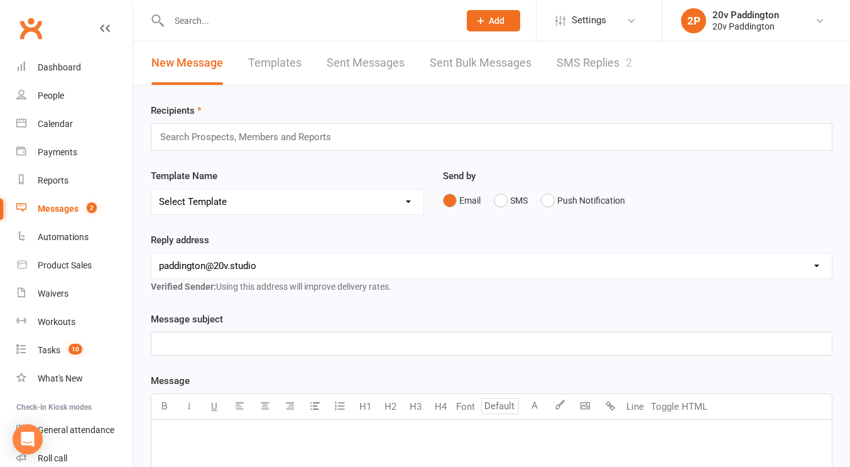
click at [590, 55] on link "SMS Replies 2" at bounding box center [594, 62] width 75 height 43
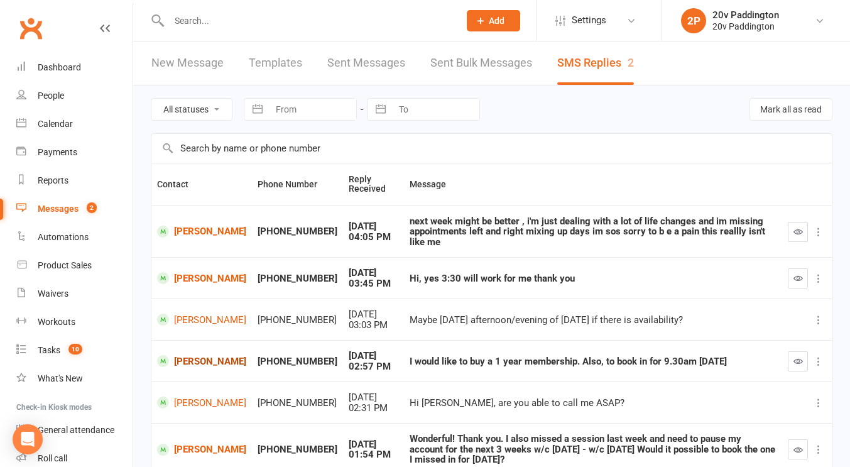
click at [196, 355] on link "[PERSON_NAME]" at bounding box center [201, 361] width 89 height 12
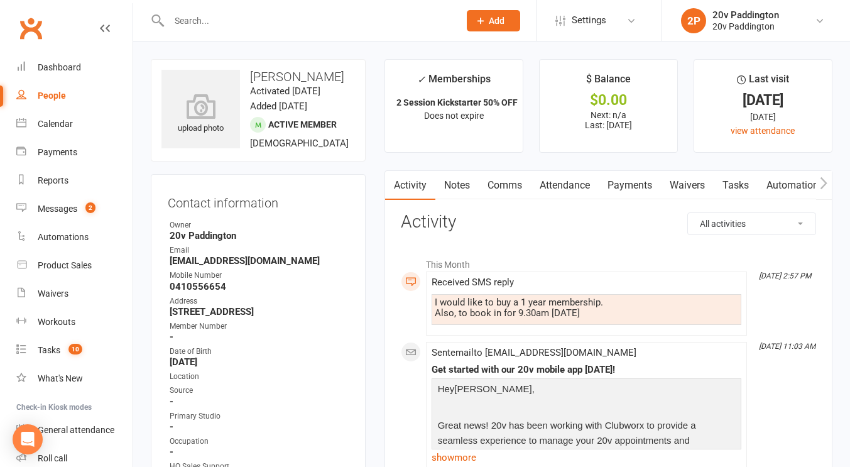
click at [515, 190] on link "Comms" at bounding box center [505, 185] width 52 height 29
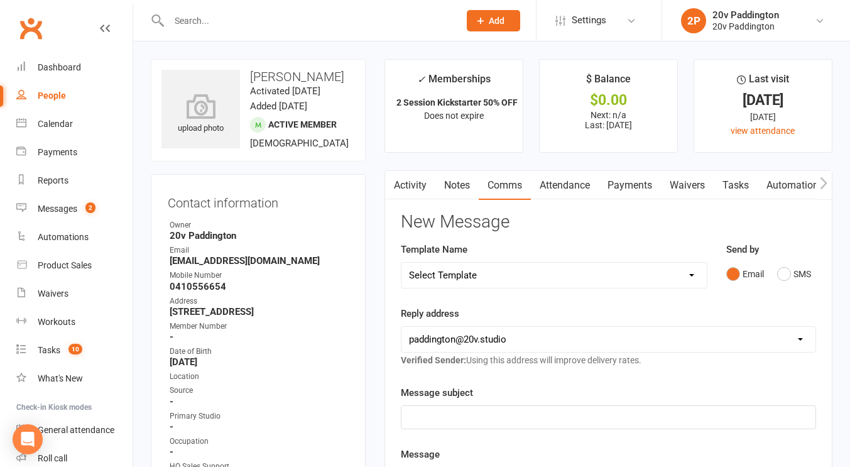
click at [804, 287] on div "Send by Email SMS" at bounding box center [771, 273] width 109 height 62
click at [732, 280] on button "Email" at bounding box center [746, 274] width 38 height 24
click at [790, 271] on button "SMS" at bounding box center [794, 274] width 34 height 24
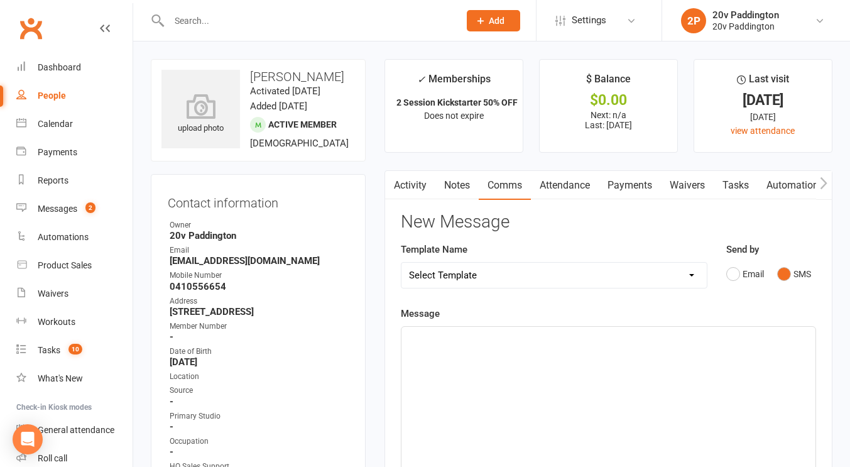
click at [692, 339] on p "﻿" at bounding box center [608, 338] width 399 height 15
click at [667, 341] on span "Hey Natalie, its Zac :) So glad to hear that you are joining up!! Ive popped" at bounding box center [582, 337] width 347 height 11
click at [760, 337] on p "Hey Natalie, its Zac :) So glad to hear that you are joining up!! I've popped" at bounding box center [608, 338] width 399 height 15
drag, startPoint x: 794, startPoint y: 353, endPoint x: 671, endPoint y: 338, distance: 124.7
click at [671, 338] on div "Hey Natalie, its Zac :) So glad to hear that you are joining up!! I've popped t…" at bounding box center [609, 421] width 414 height 189
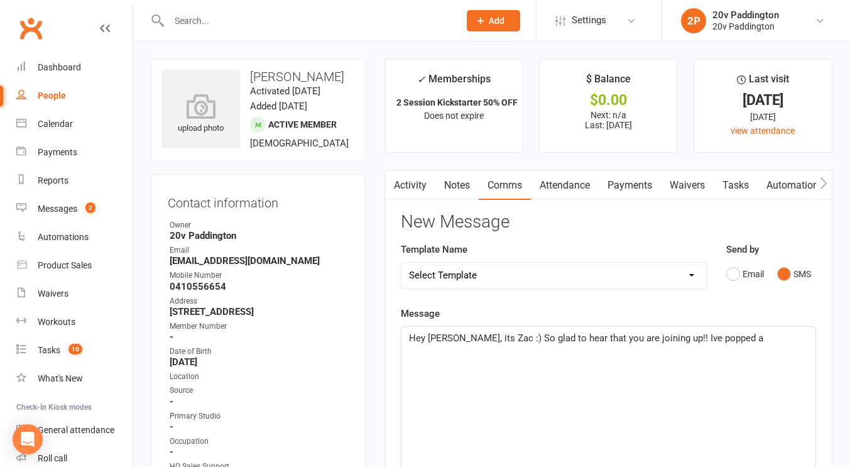
click at [668, 337] on span "Hey Natalie, its Zac :) So glad to hear that you are joining up!! Ive popped a" at bounding box center [586, 337] width 354 height 11
click at [760, 353] on div "Hey Natalie, its Zac :) So glad to hear that you are joining up!! I've popped a" at bounding box center [609, 421] width 414 height 189
click at [515, 355] on span "Hey Natalie, its Zac :) So glad to hear that you are joining up!! I've popped a…" at bounding box center [597, 345] width 376 height 26
click at [591, 361] on div "Hey Natalie, its Zac :) So glad to hear that you are joining up!! I've popped a…" at bounding box center [609, 421] width 414 height 189
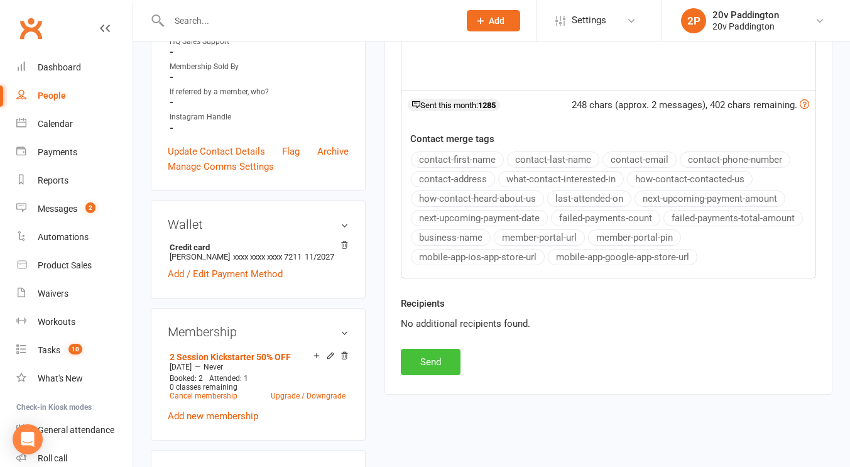
scroll to position [426, 0]
click at [432, 358] on button "Send" at bounding box center [431, 361] width 60 height 26
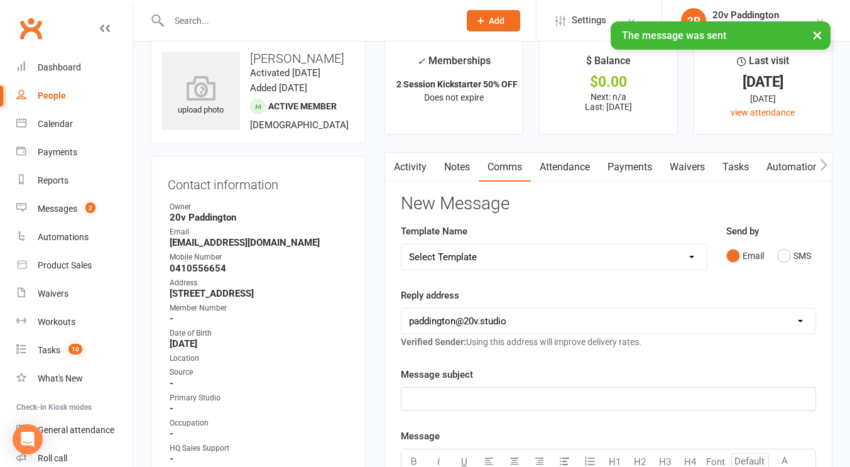
scroll to position [0, 0]
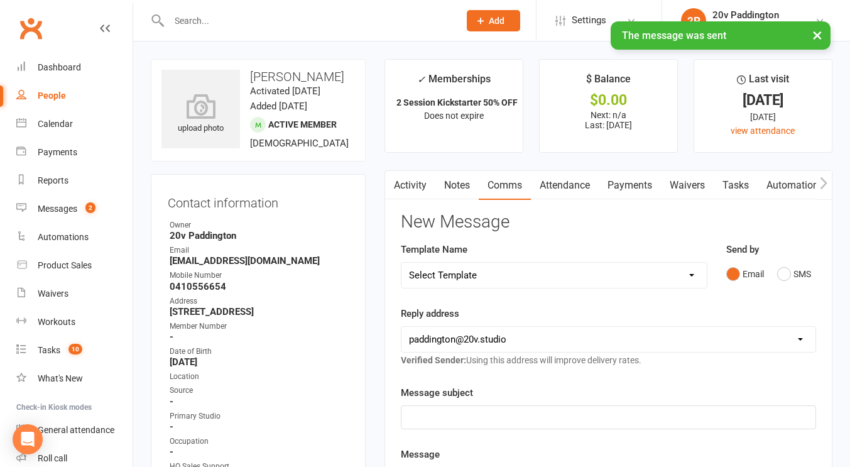
click at [413, 182] on link "Activity" at bounding box center [410, 185] width 50 height 29
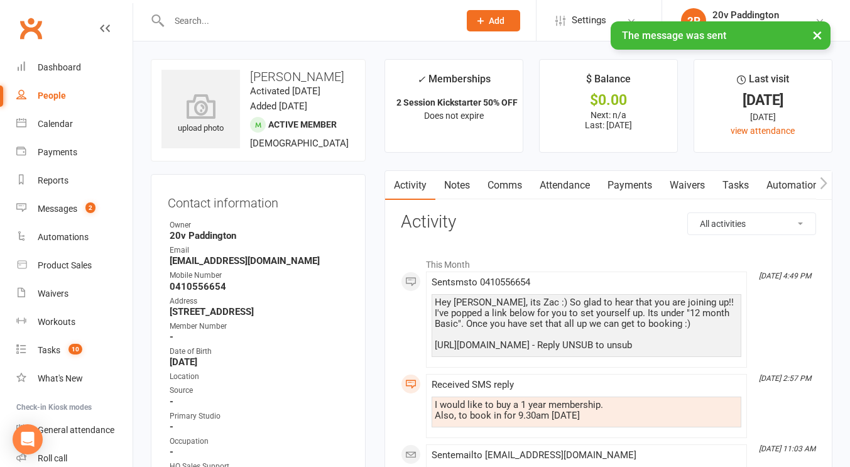
scroll to position [74, 0]
